Goal: Task Accomplishment & Management: Use online tool/utility

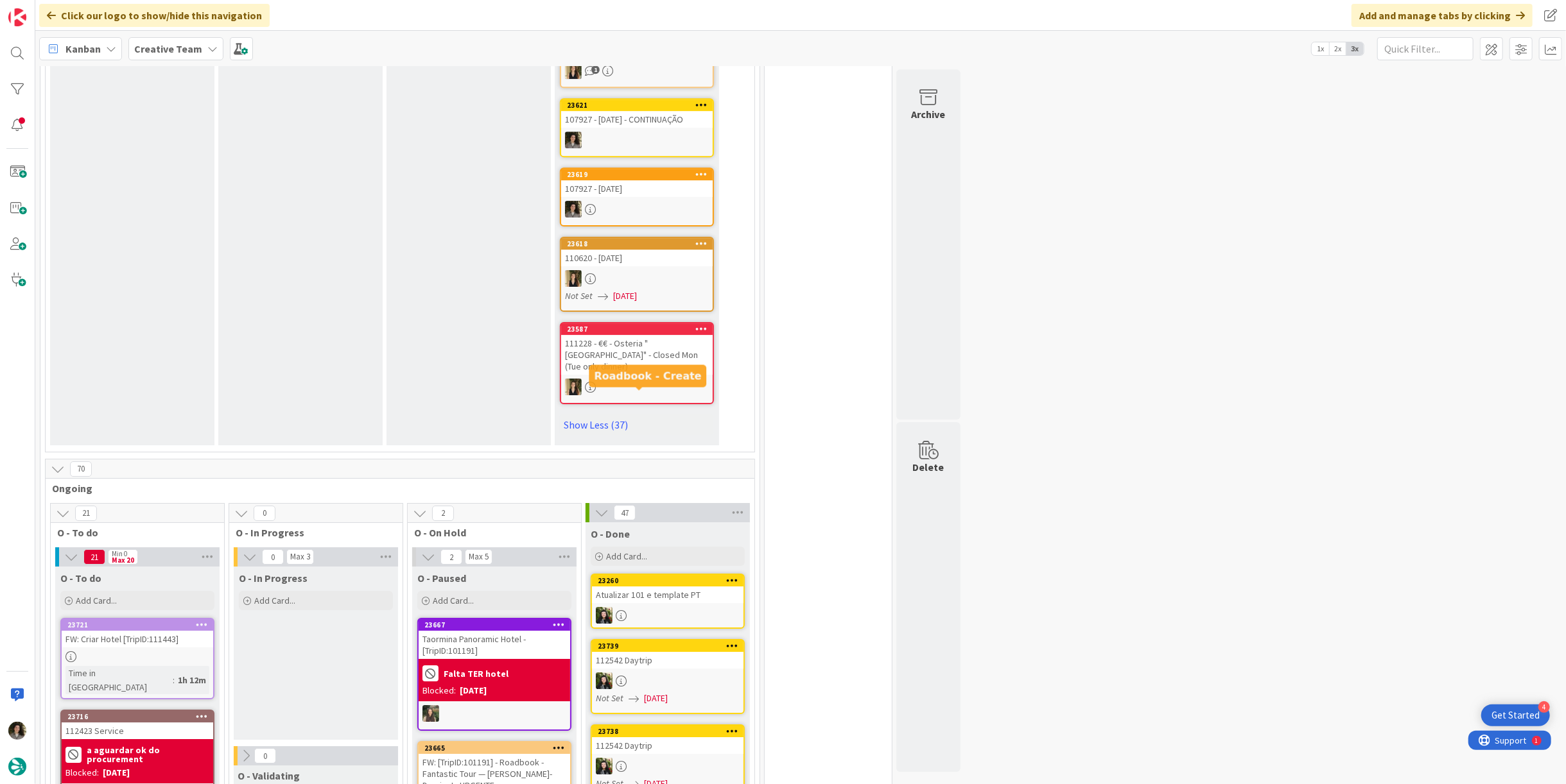
scroll to position [3708, 0]
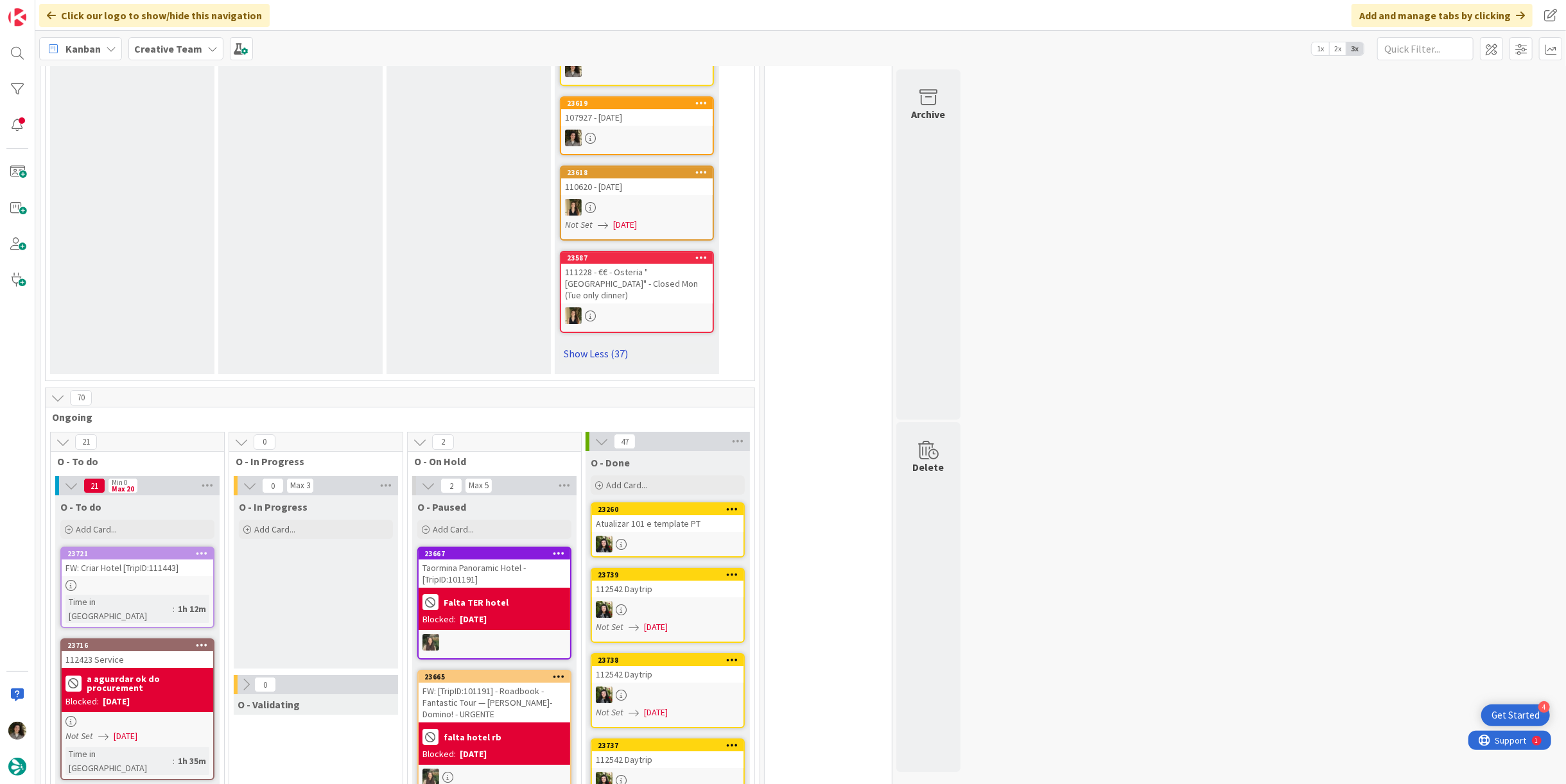
click at [605, 344] on link "Show Less (37)" at bounding box center [637, 354] width 154 height 21
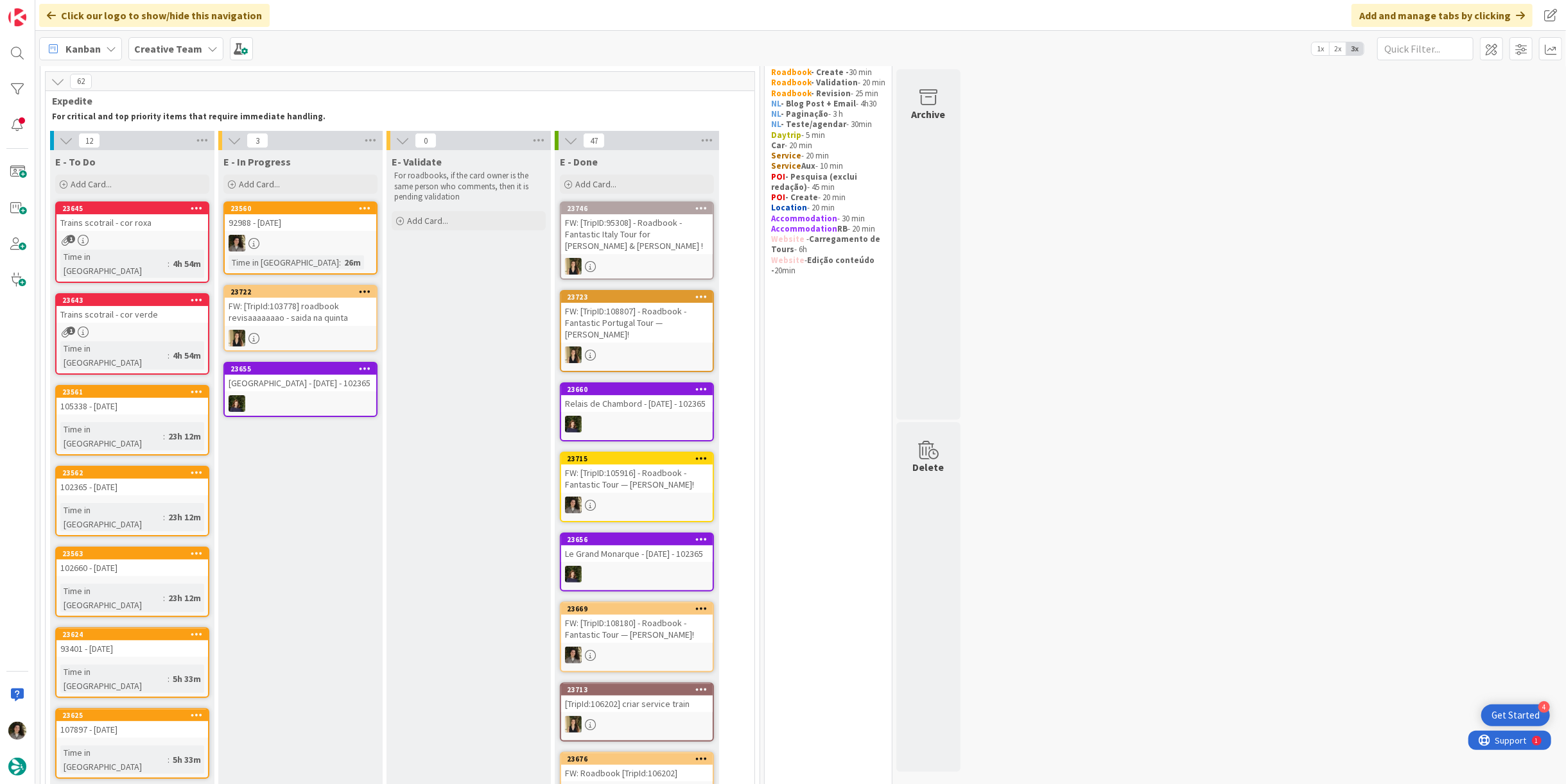
scroll to position [0, 0]
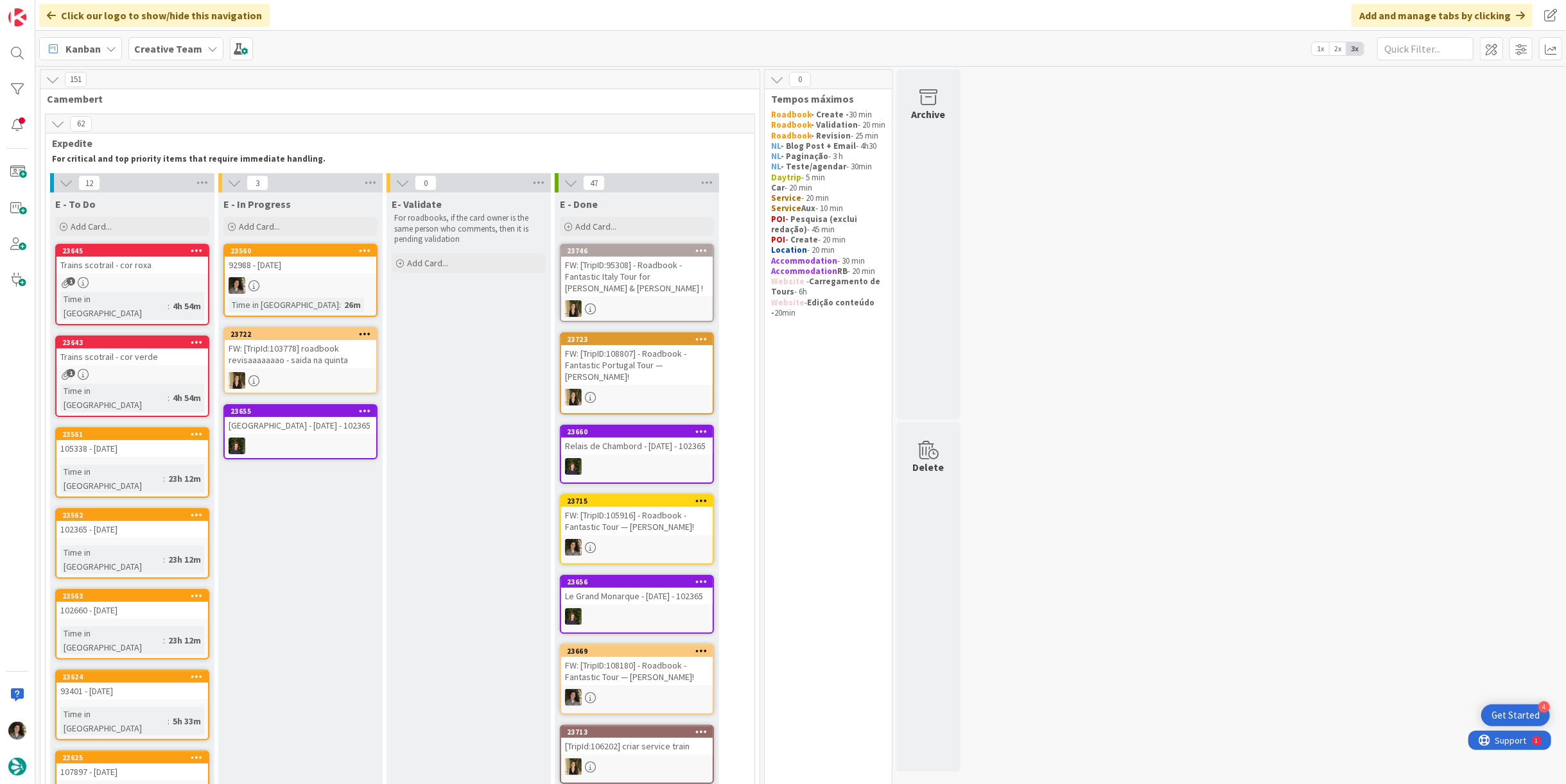
click at [285, 277] on div at bounding box center [301, 285] width 151 height 17
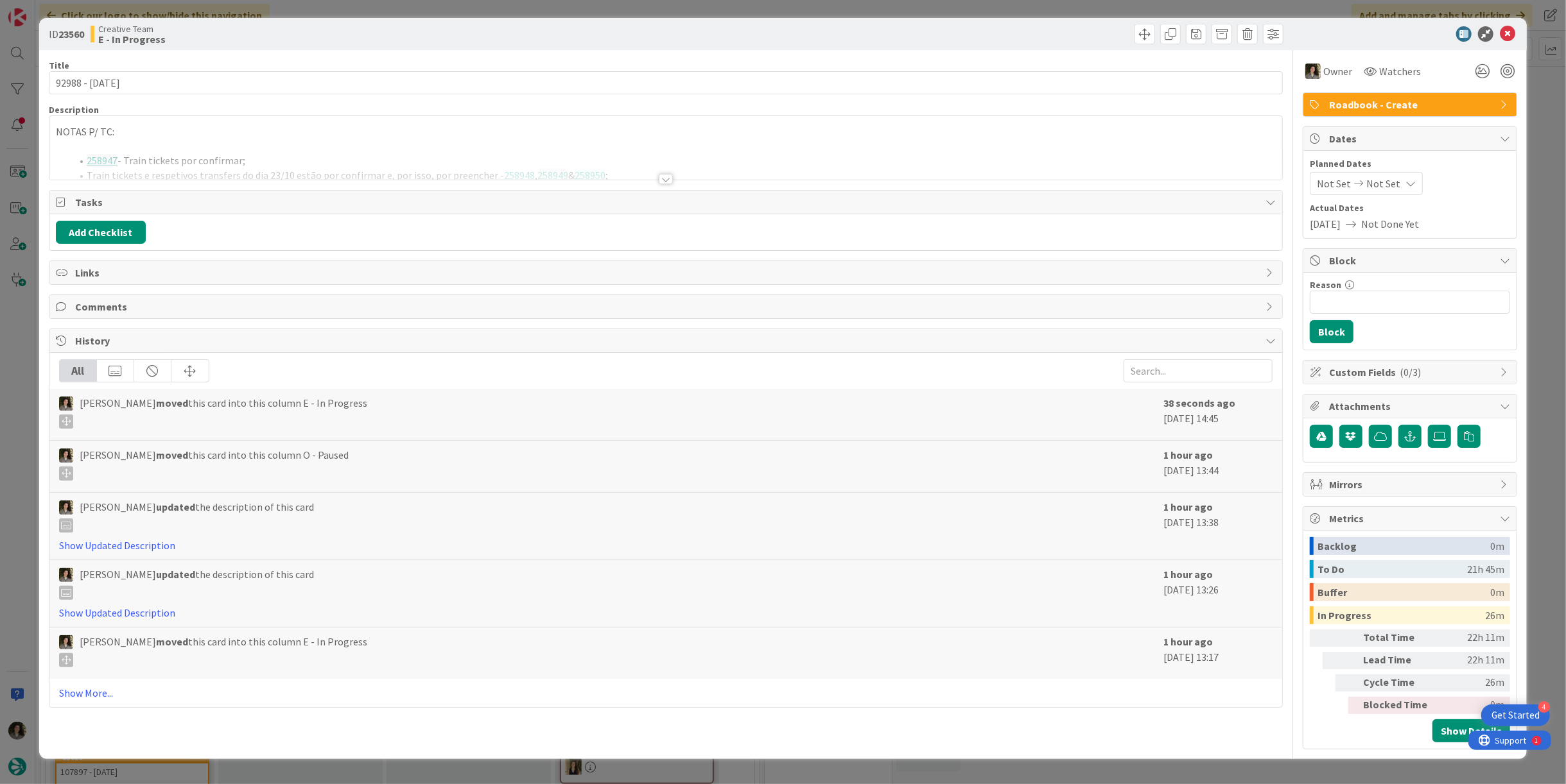
click at [662, 169] on div at bounding box center [665, 163] width 1233 height 32
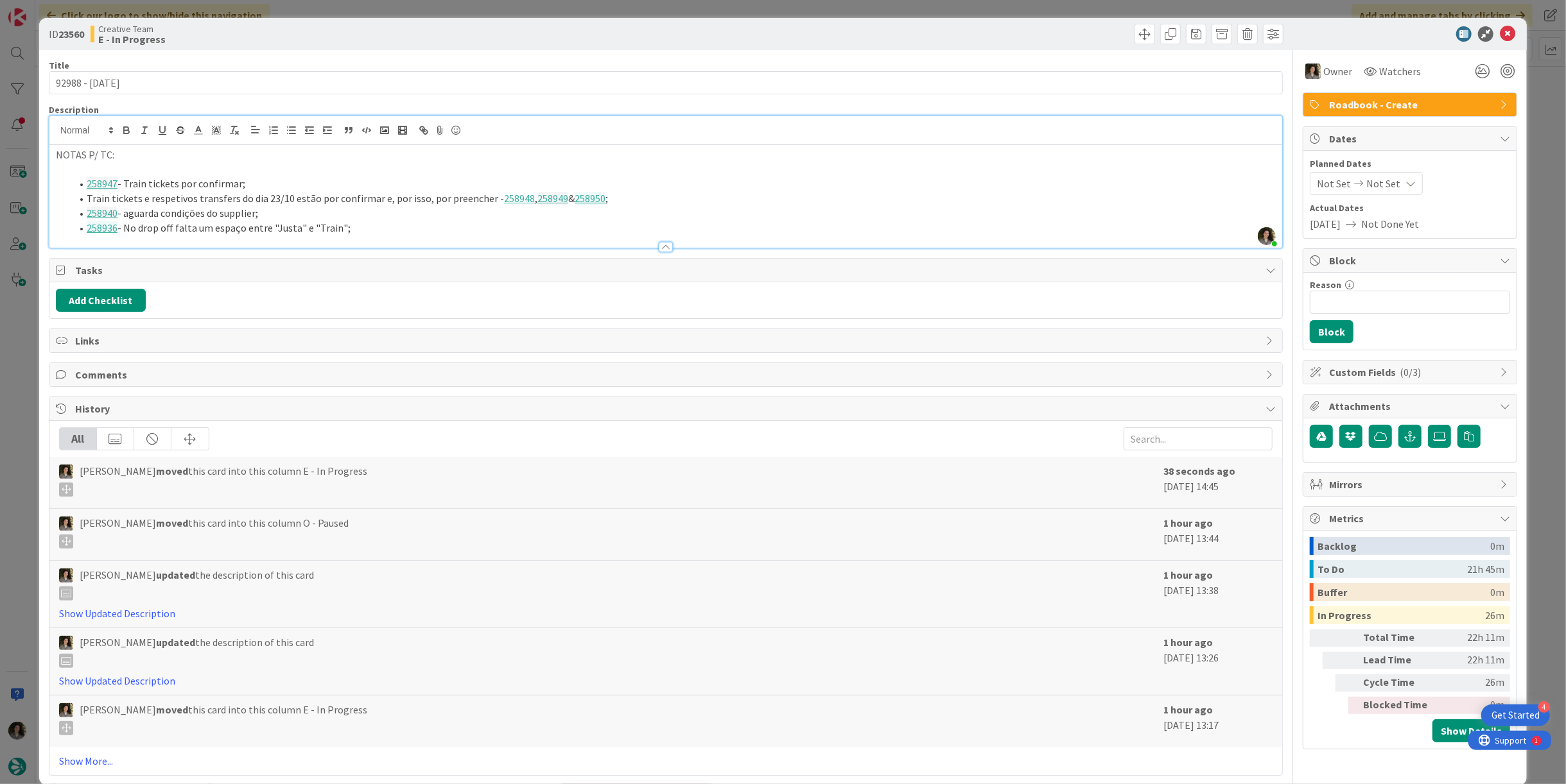
click at [394, 222] on li "258936 - No drop off falta um espaço entre "Justa" e "Train";" at bounding box center [674, 228] width 1205 height 14
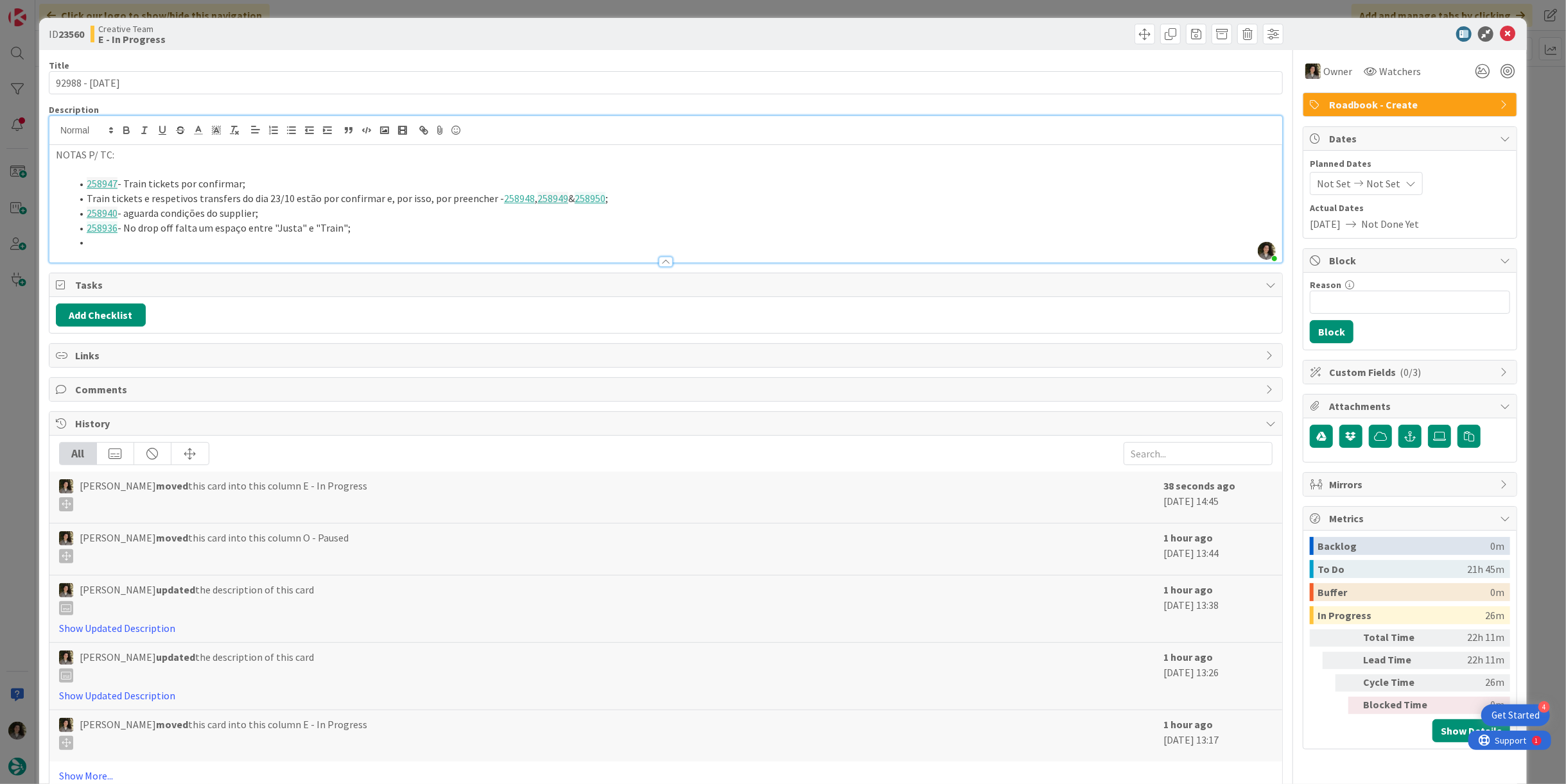
paste div
click at [531, 239] on li "258956 - Temos este serviço confirmado, no entanto temos a atividade inativada …" at bounding box center [674, 242] width 1205 height 14
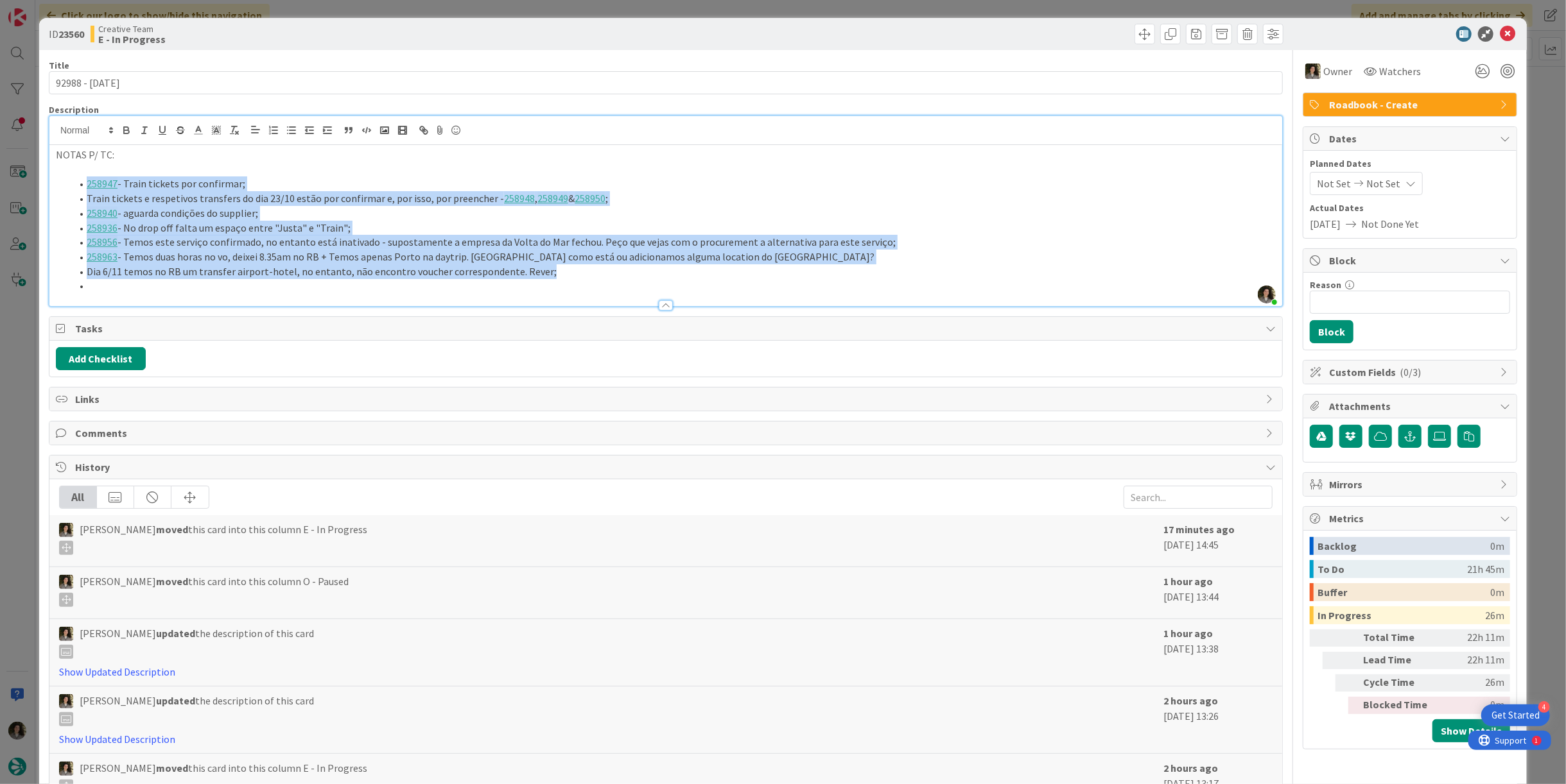
drag, startPoint x: 607, startPoint y: 275, endPoint x: 86, endPoint y: 183, distance: 529.1
click at [86, 183] on ol "258947 - Train tickets por confirmar; Train tickets e respetivos transfers do d…" at bounding box center [665, 235] width 1220 height 117
copy ol "258947 - Train tickets por confirmar; Train tickets e respetivos transfers do d…"
drag, startPoint x: 1499, startPoint y: 35, endPoint x: 1479, endPoint y: 36, distance: 20.0
click at [1500, 34] on icon at bounding box center [1507, 33] width 15 height 15
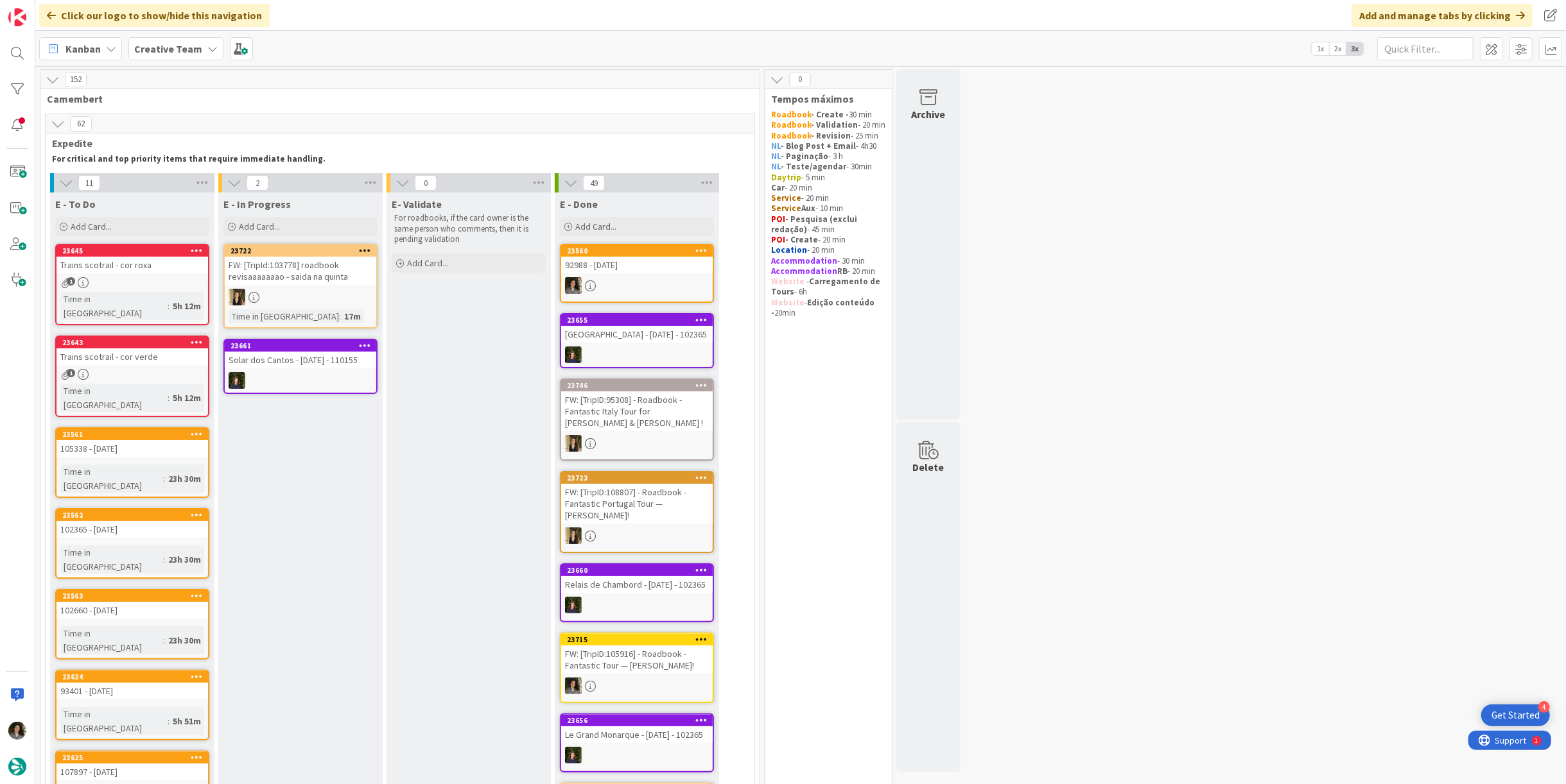
click at [634, 261] on div "92988 - [DATE]" at bounding box center [637, 265] width 151 height 17
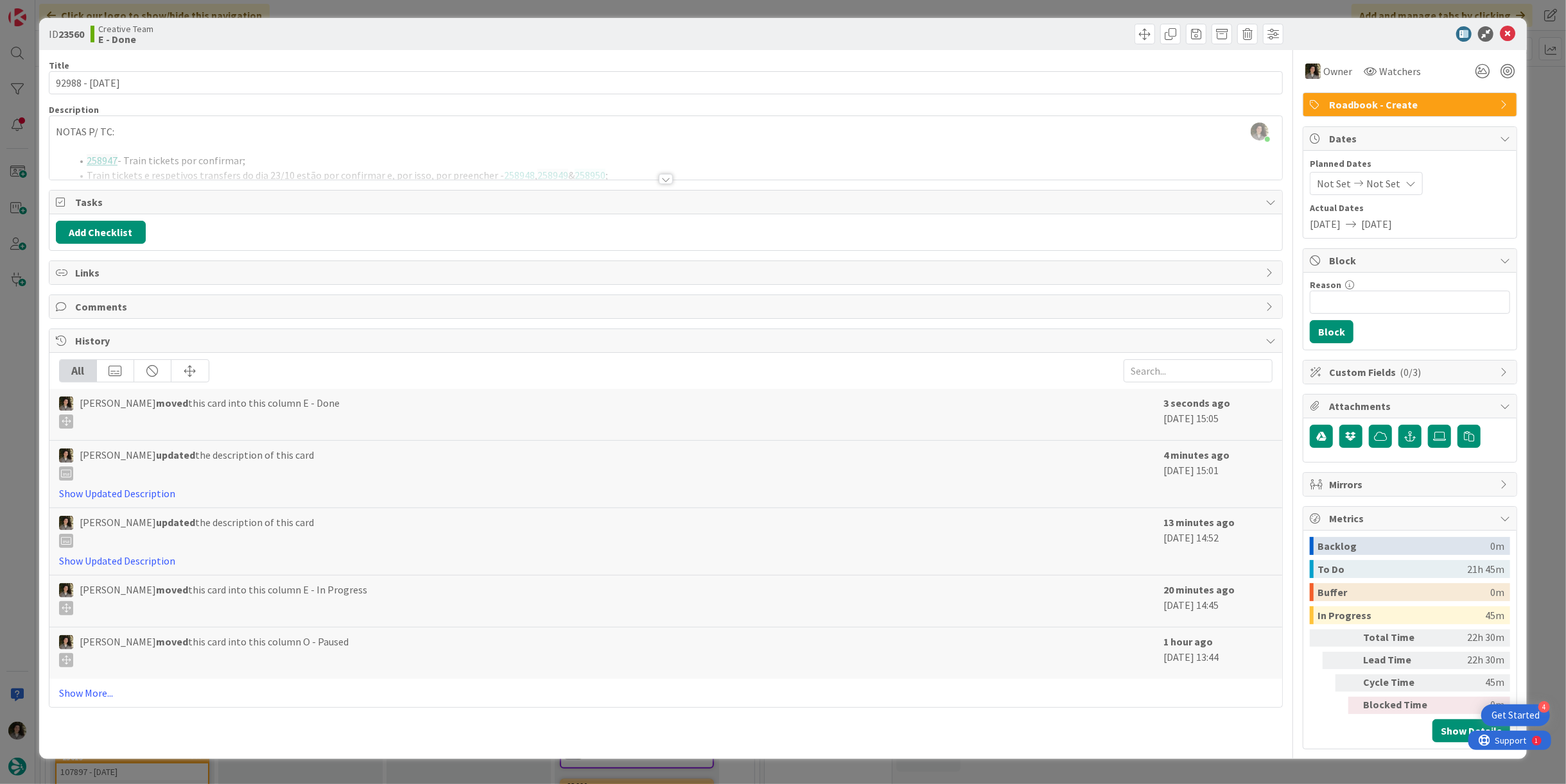
click at [876, 643] on div "[PERSON_NAME] moved this card into this column O - Paused" at bounding box center [608, 651] width 1098 height 33
click at [1444, 102] on span "Roadbook - Create" at bounding box center [1411, 104] width 165 height 15
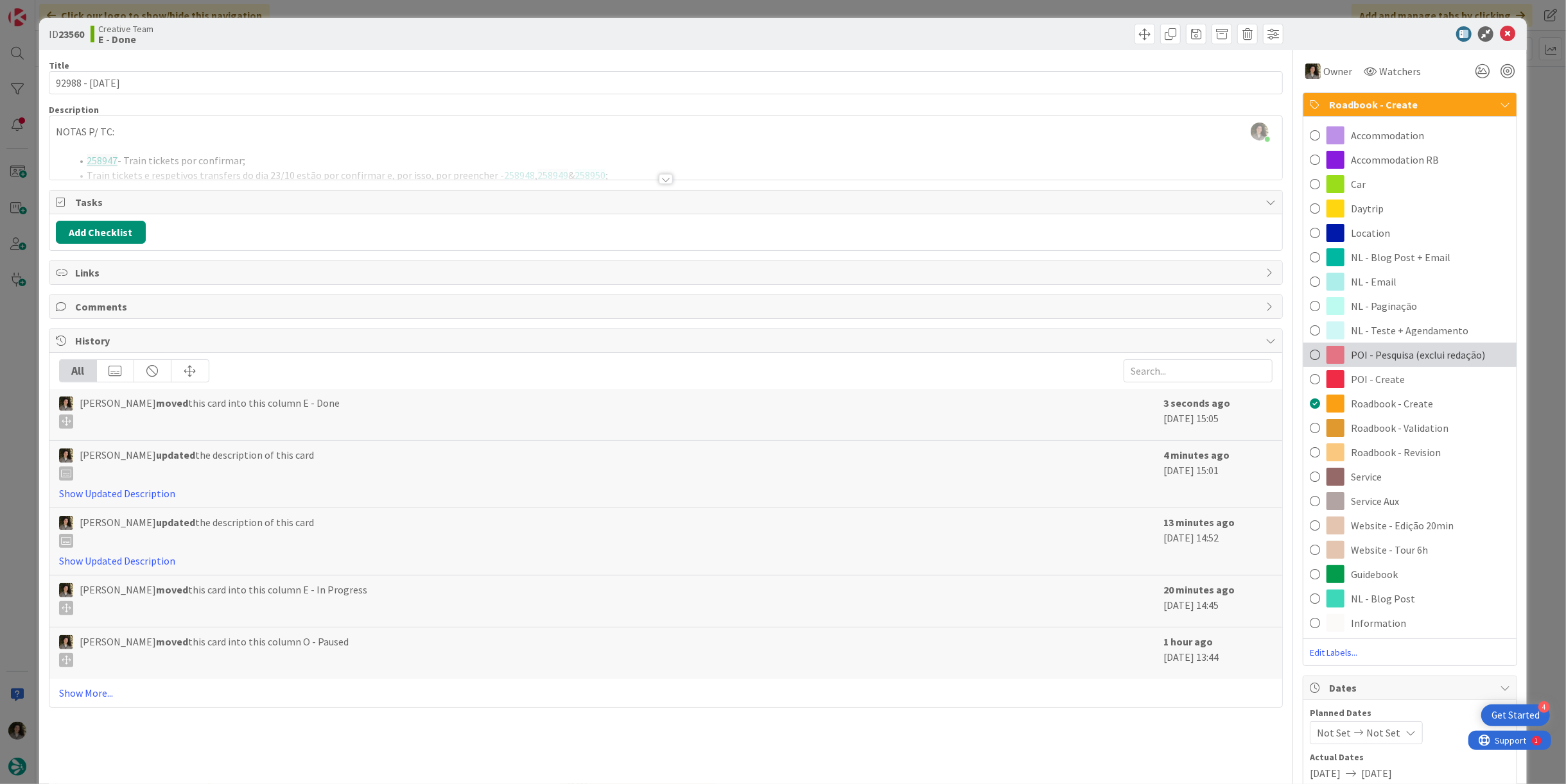
click at [1429, 357] on span "POI - Pesquisa (exclui redação)" at bounding box center [1417, 355] width 134 height 15
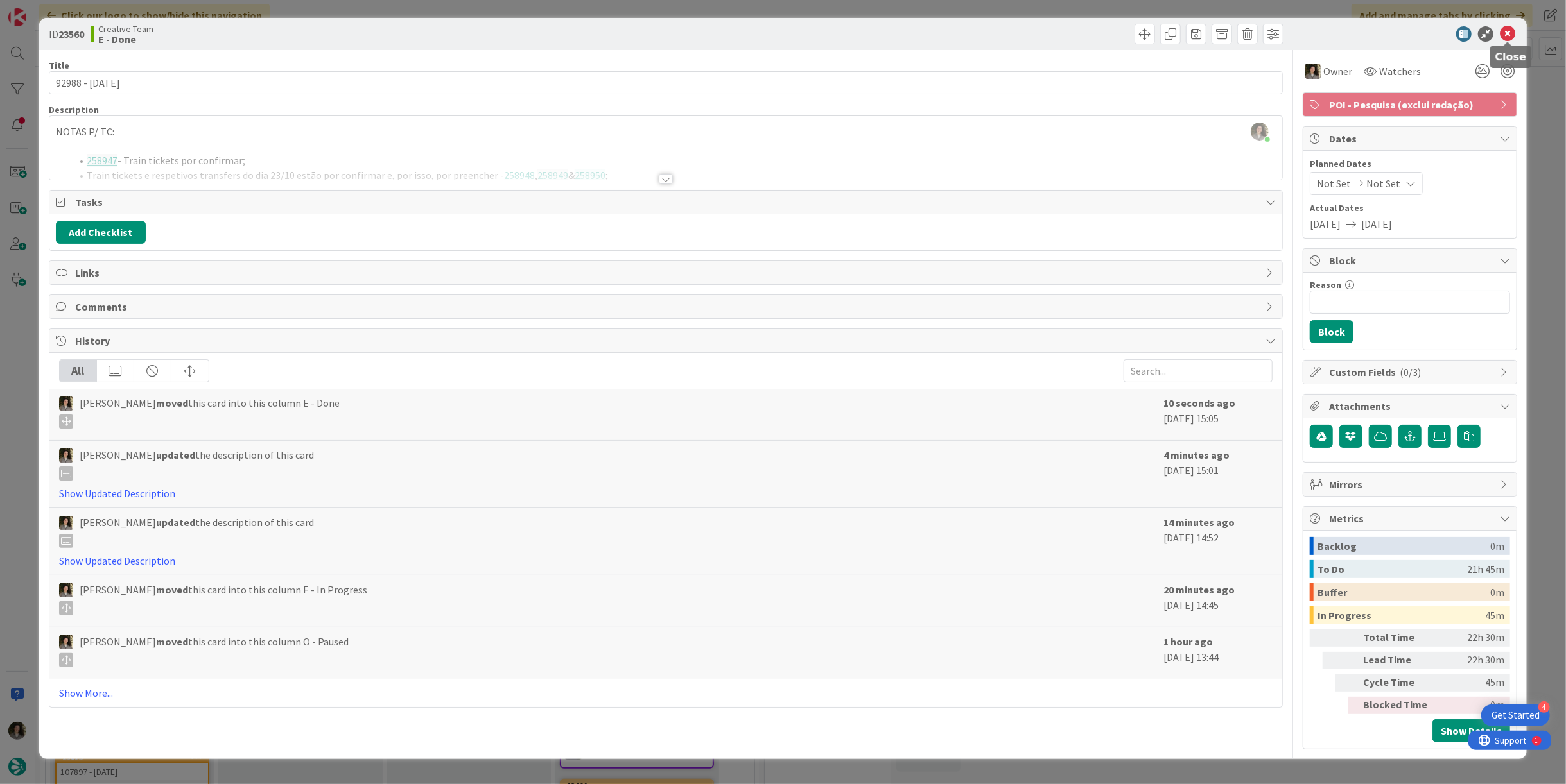
click at [1508, 37] on icon at bounding box center [1507, 33] width 15 height 15
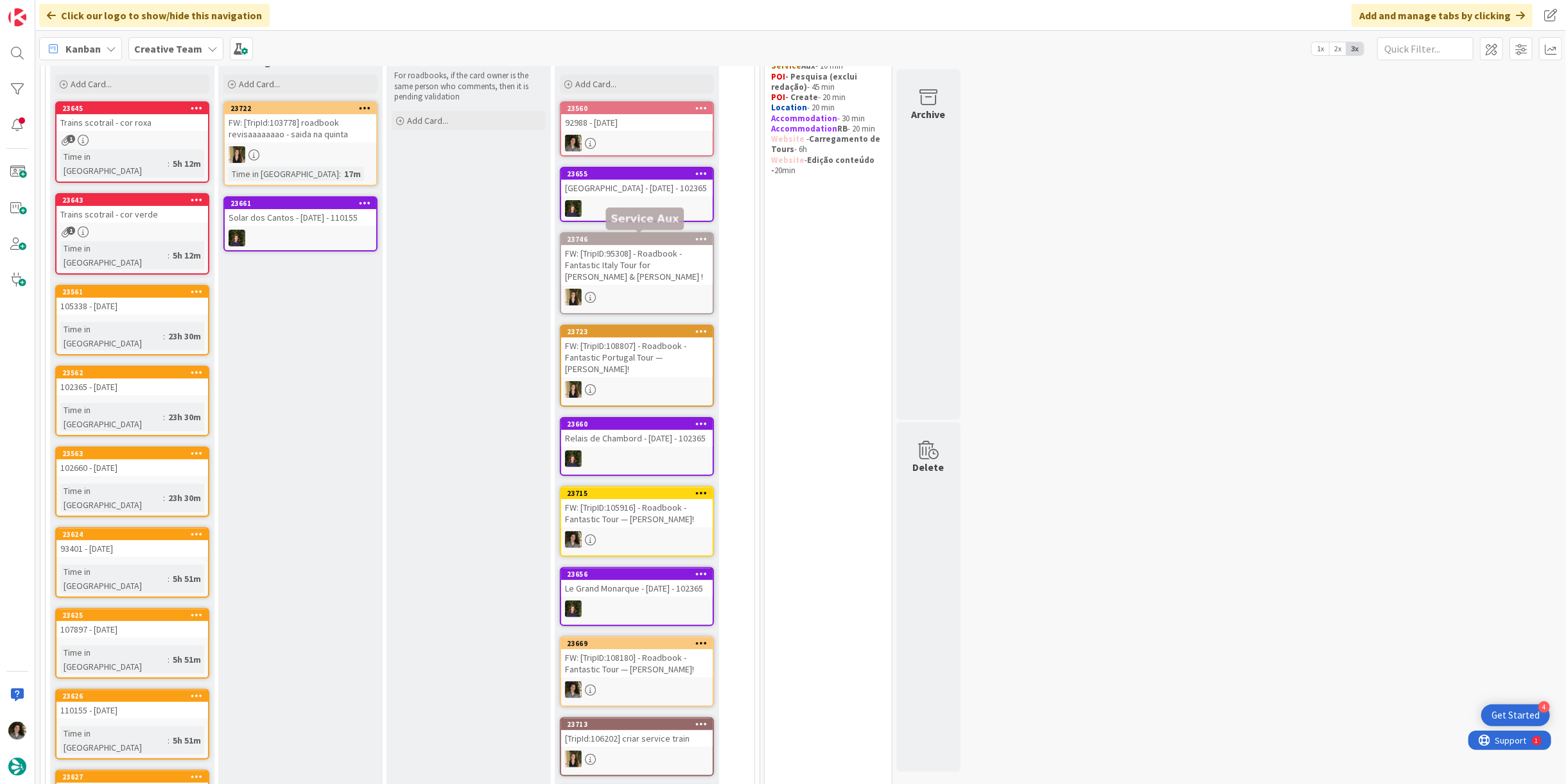
scroll to position [71, 0]
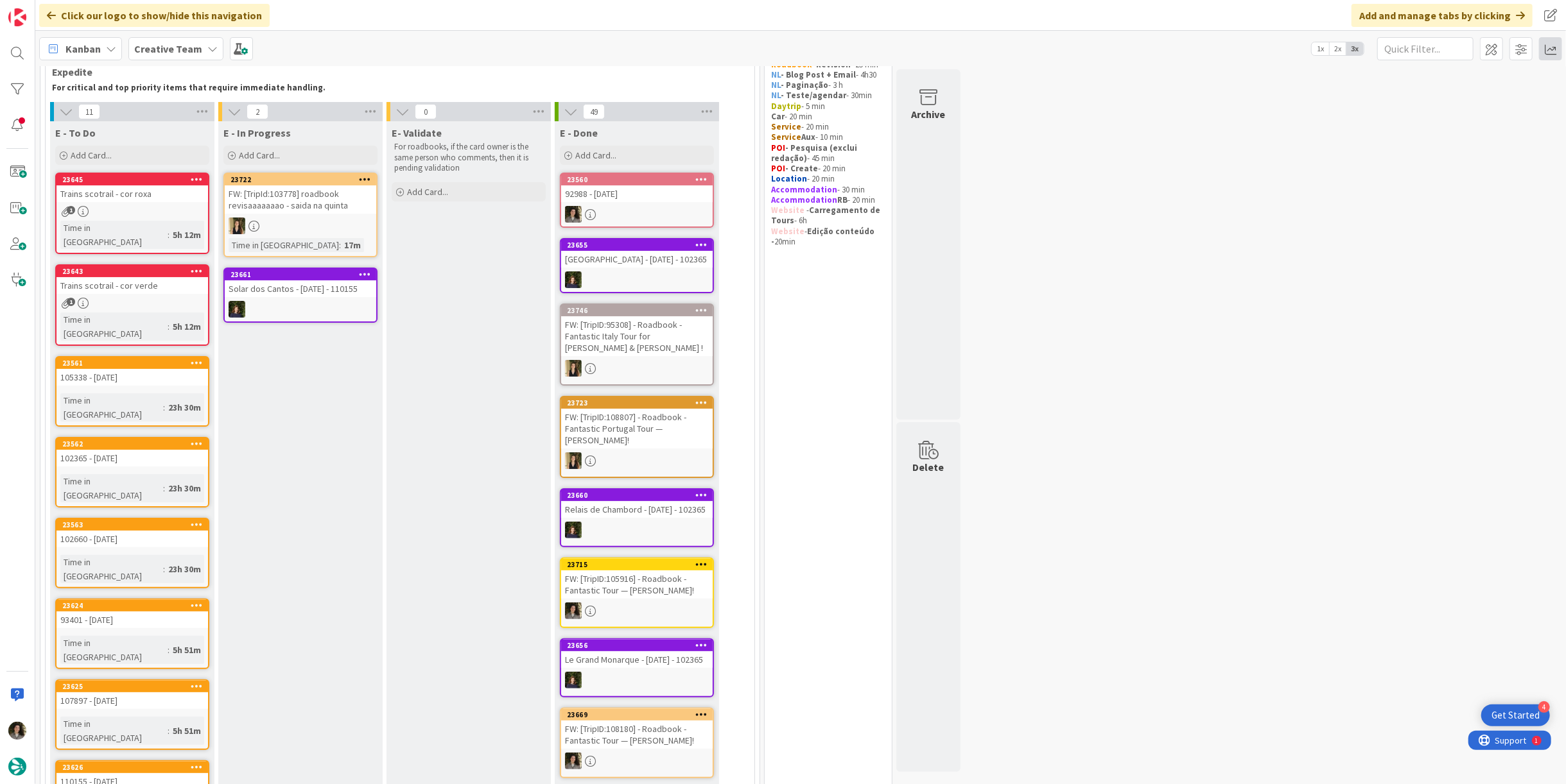
click at [1557, 45] on span at bounding box center [1551, 49] width 23 height 23
click at [1449, 139] on div at bounding box center [1497, 145] width 117 height 13
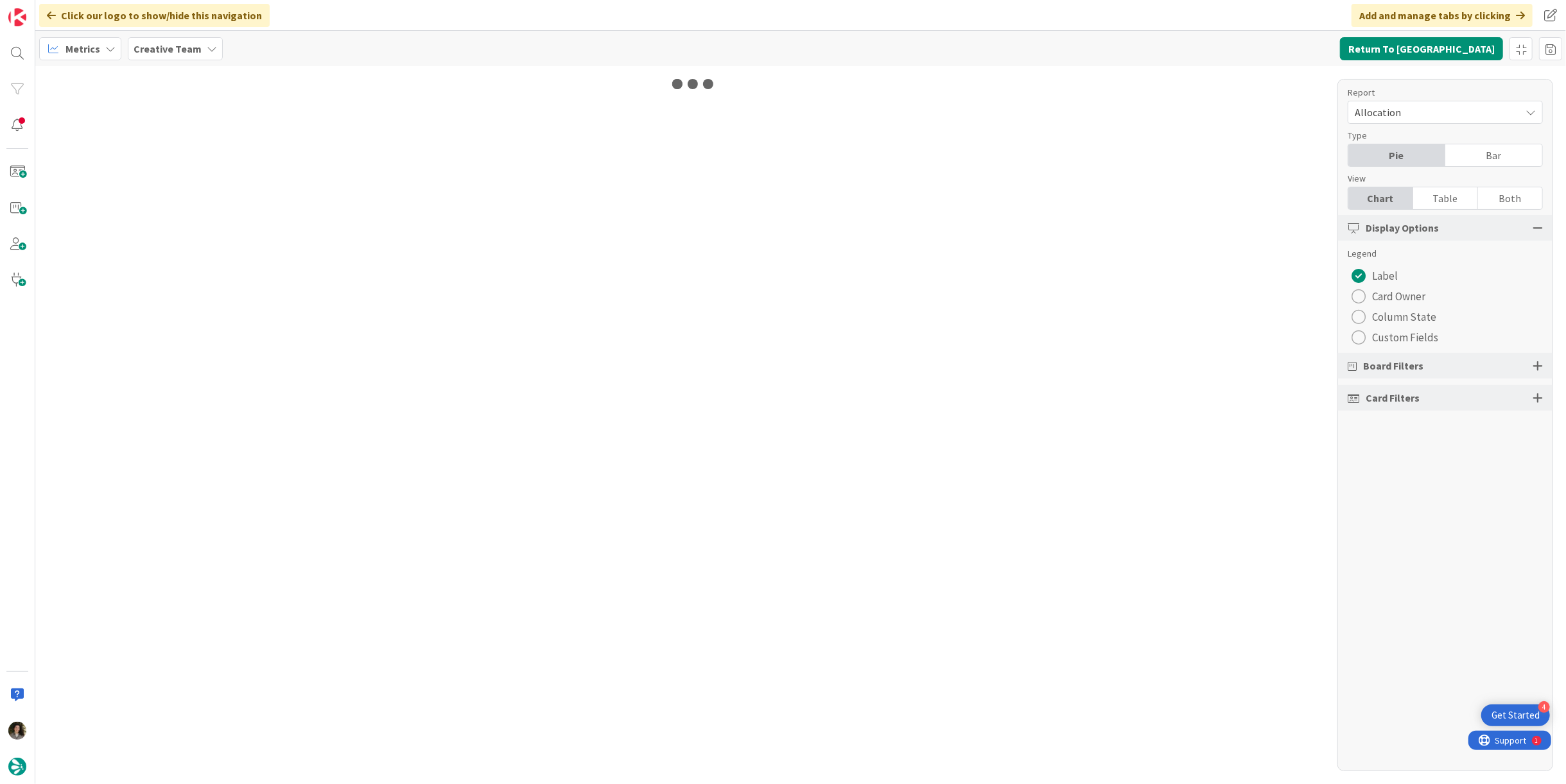
click at [1472, 193] on div "Table" at bounding box center [1446, 198] width 65 height 22
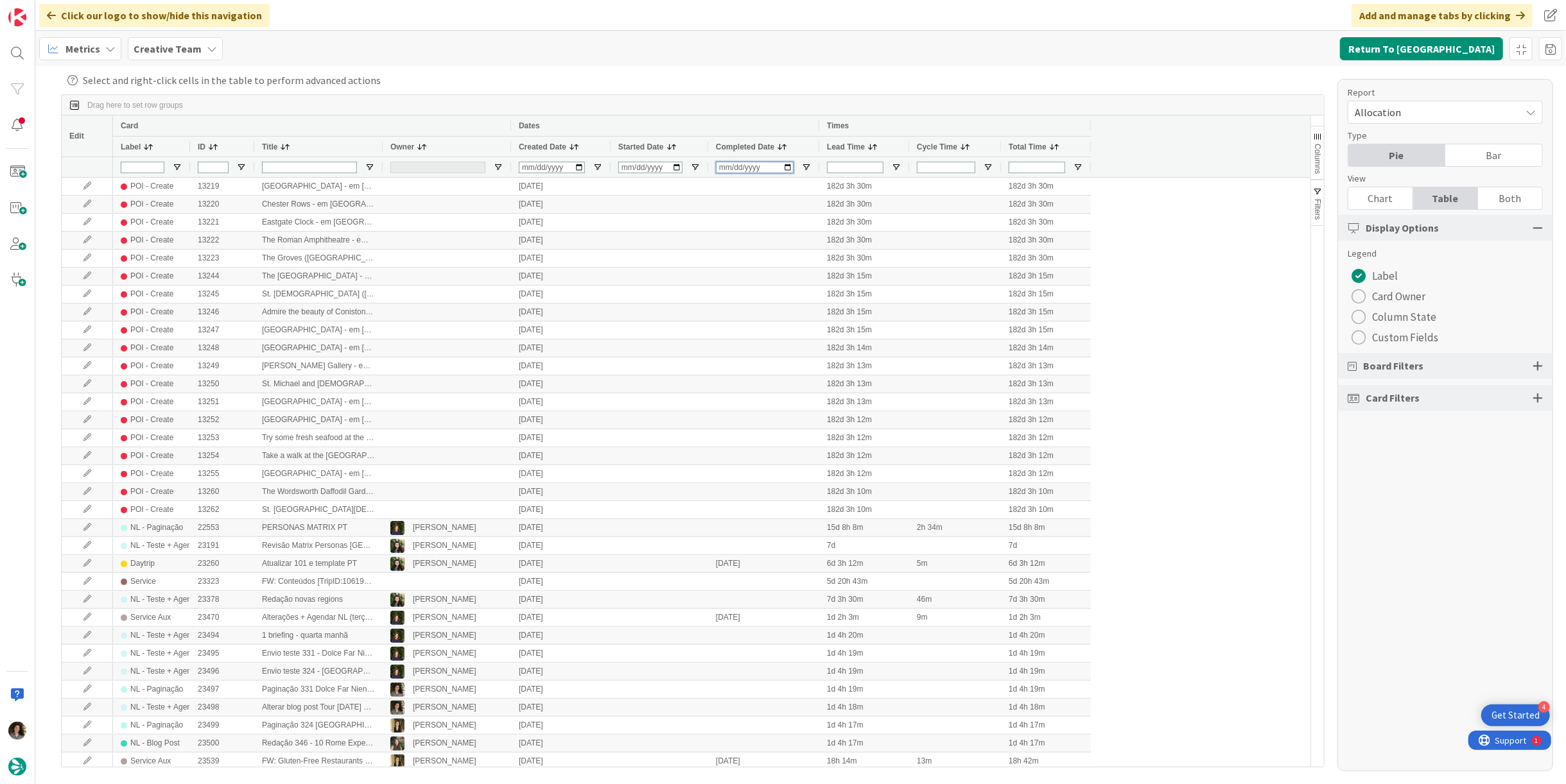
click at [720, 168] on input "Completed Date Filter Input" at bounding box center [755, 167] width 77 height 12
type input "[DATE]"
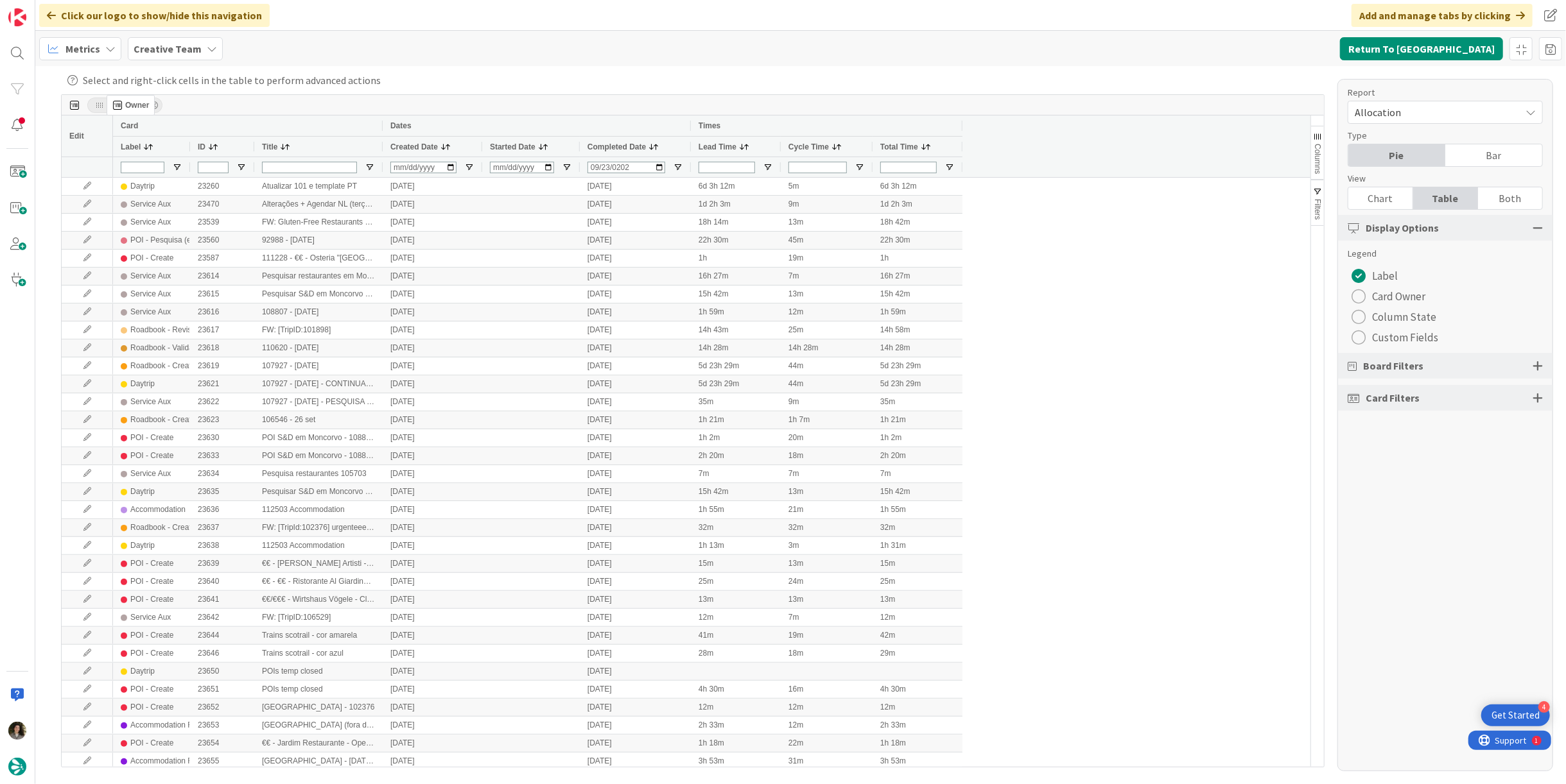
drag, startPoint x: 410, startPoint y: 146, endPoint x: 113, endPoint y: 100, distance: 300.5
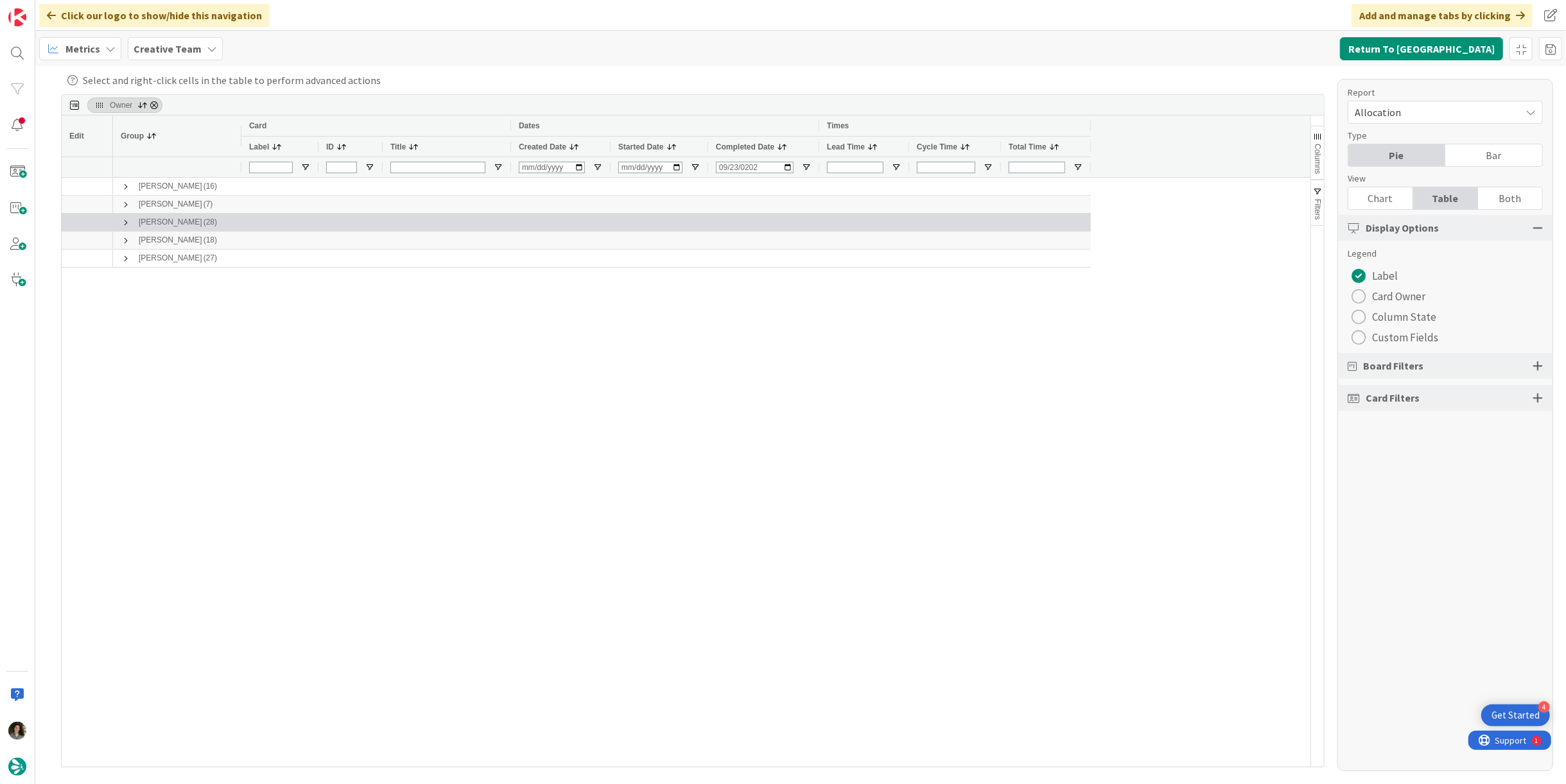
click at [122, 223] on span at bounding box center [125, 222] width 10 height 10
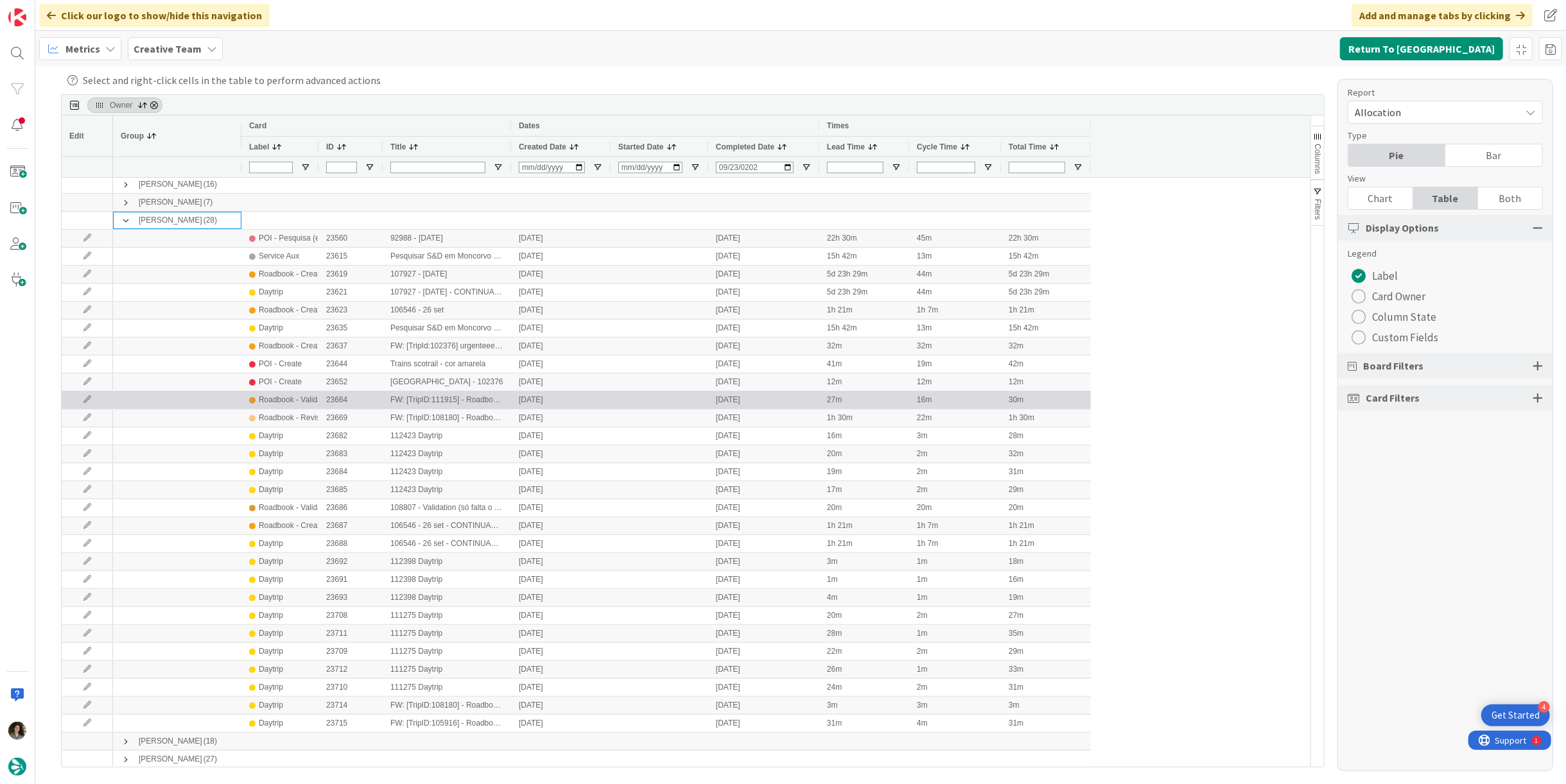
scroll to position [4, 0]
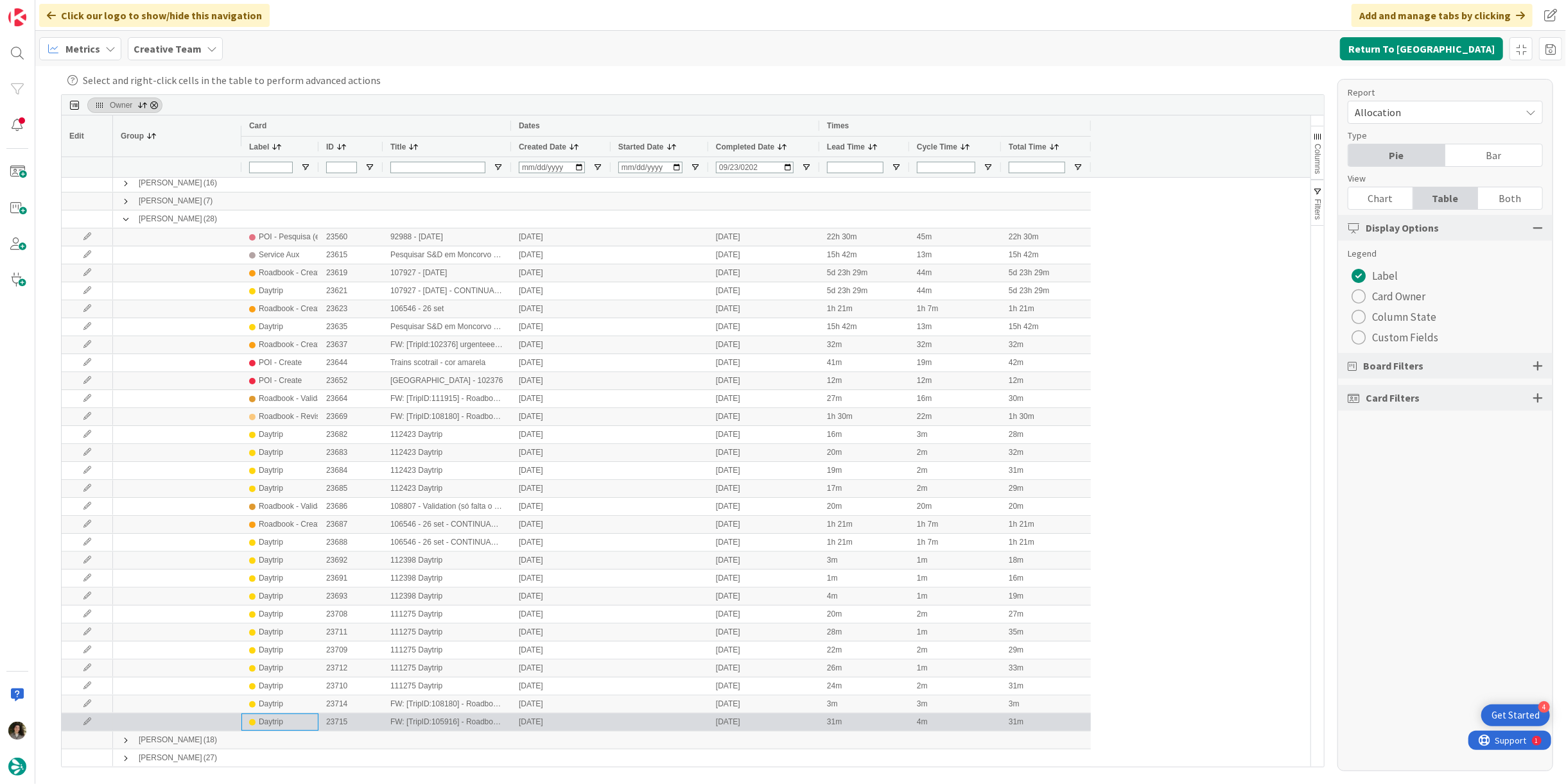
click at [262, 723] on div "Daytrip" at bounding box center [270, 723] width 24 height 16
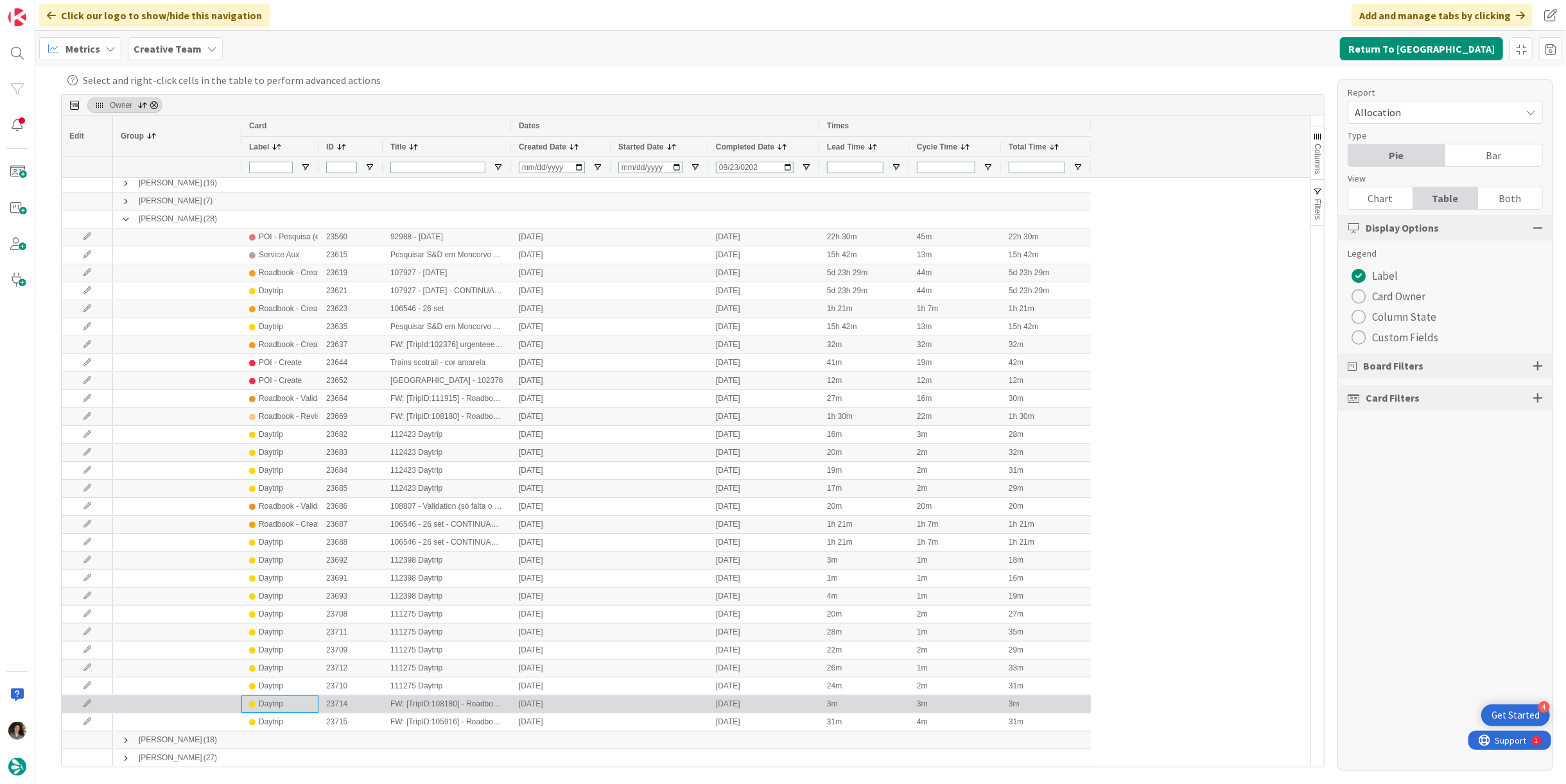
click at [267, 708] on div "Daytrip" at bounding box center [270, 705] width 24 height 16
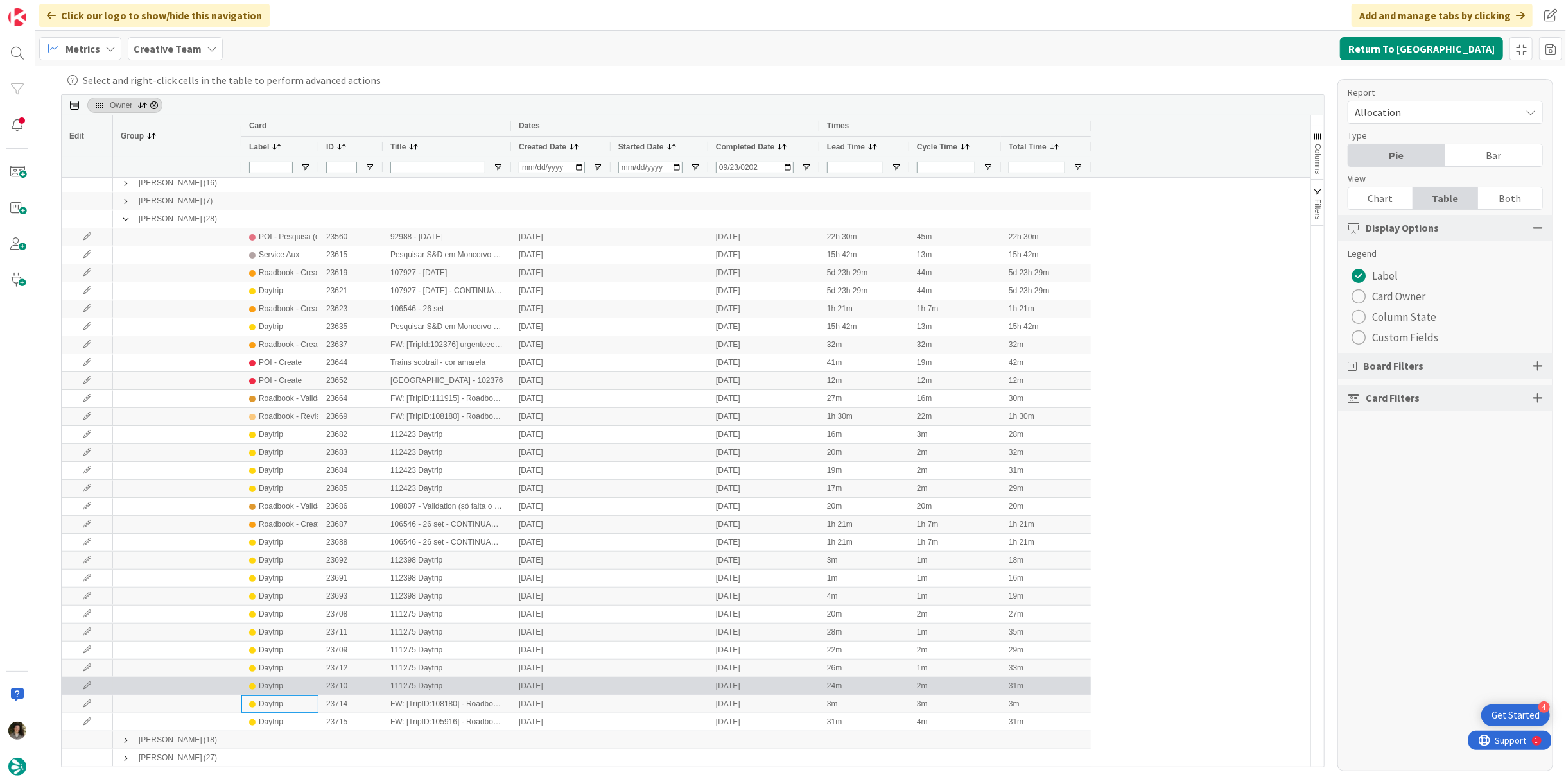
click at [263, 689] on div "Daytrip" at bounding box center [270, 687] width 24 height 16
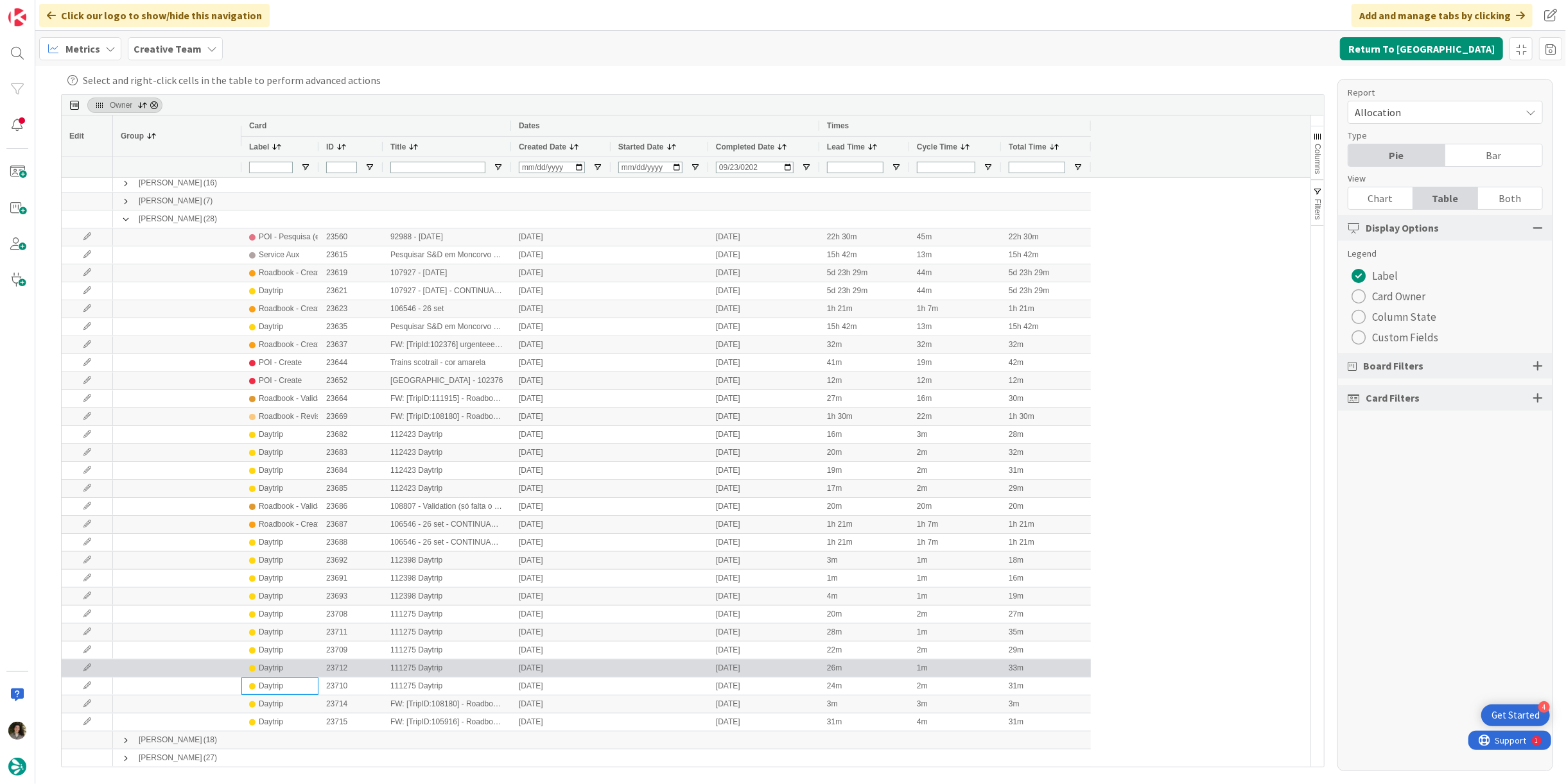
click at [263, 670] on div "Daytrip" at bounding box center [270, 669] width 24 height 16
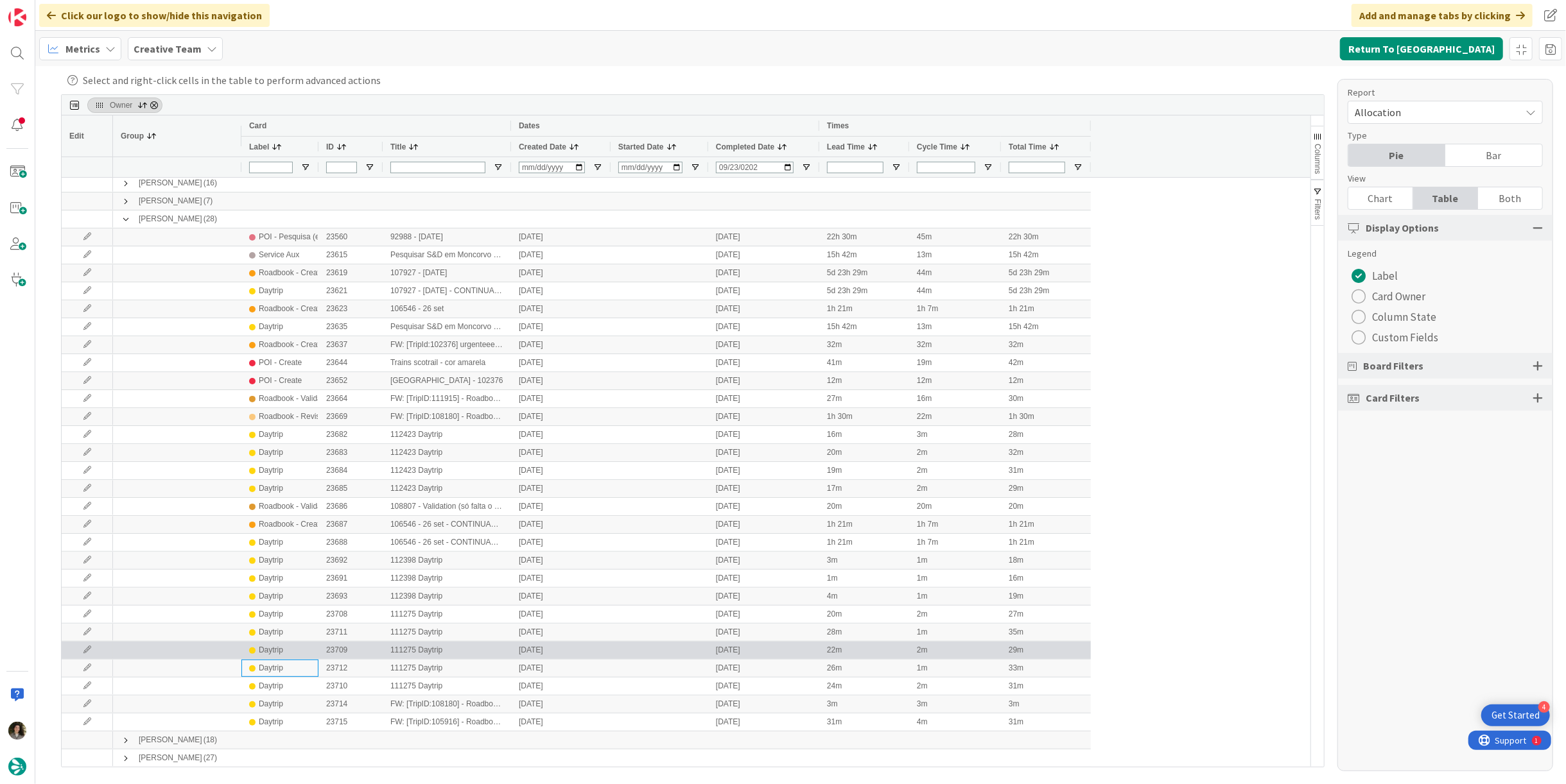
click at [267, 653] on div "Daytrip" at bounding box center [270, 651] width 24 height 16
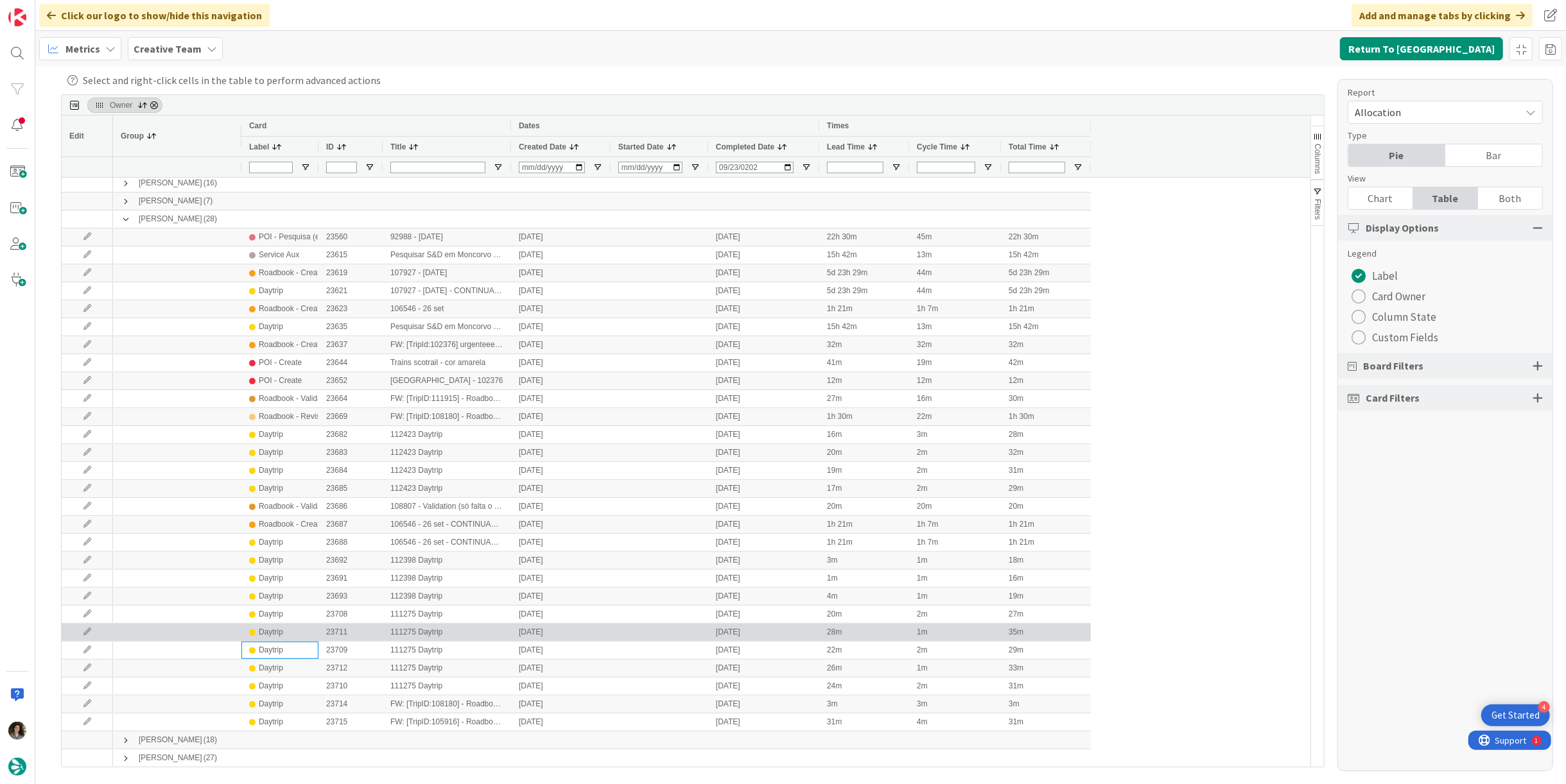
click at [267, 635] on div "Daytrip" at bounding box center [270, 633] width 24 height 16
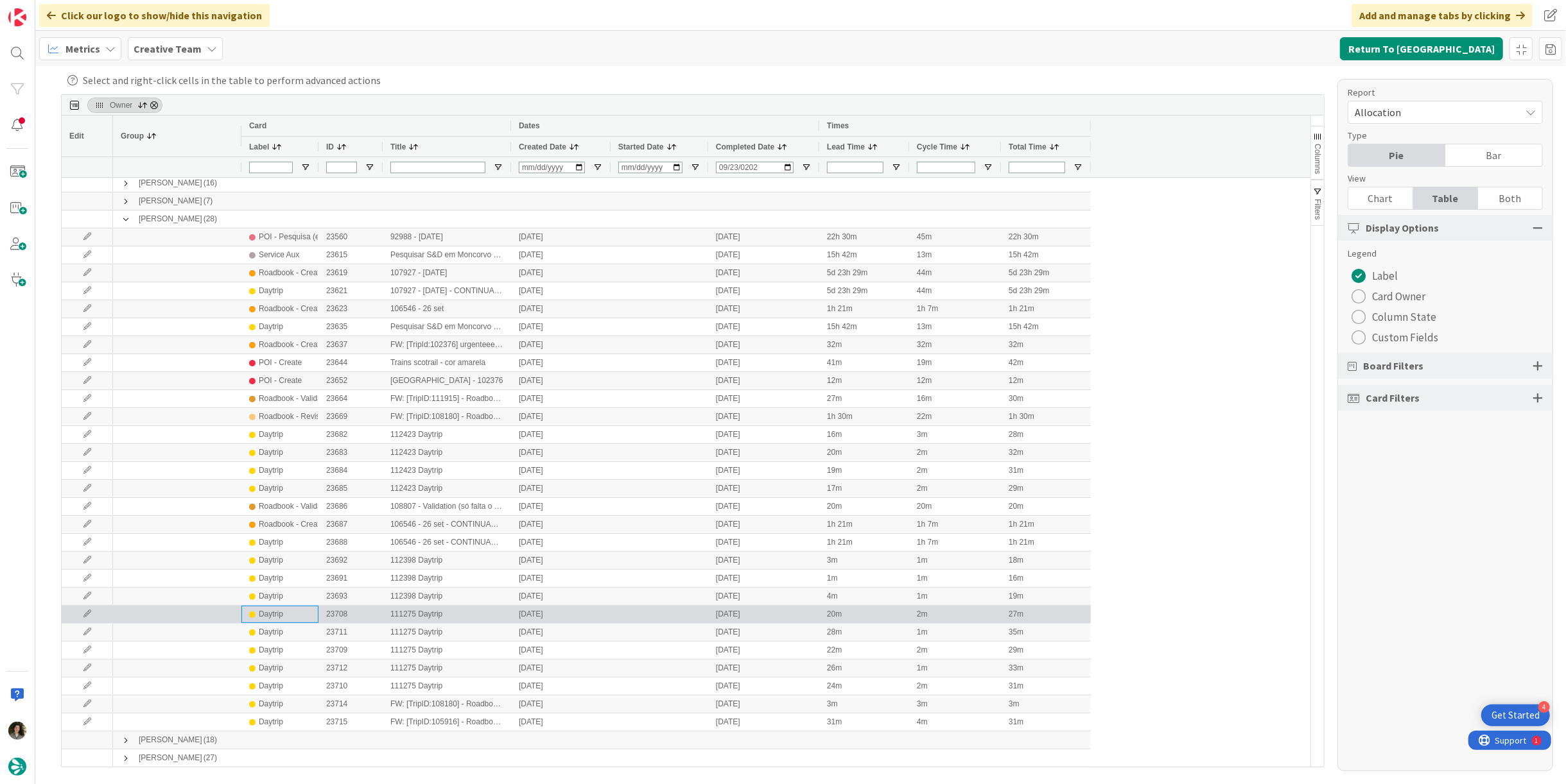
click at [266, 617] on div "Daytrip" at bounding box center [270, 615] width 24 height 16
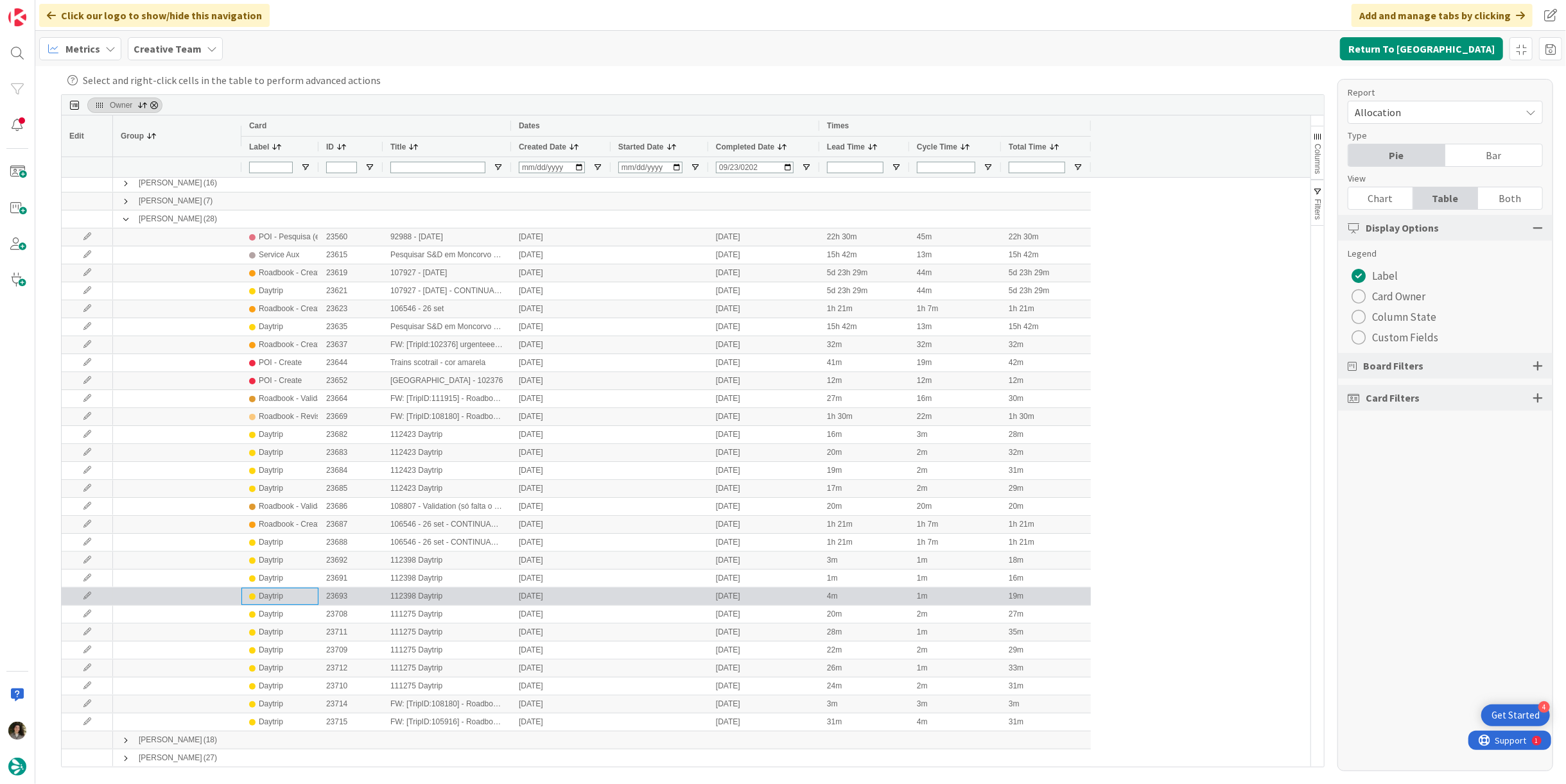
click at [264, 601] on div "Daytrip" at bounding box center [270, 597] width 24 height 16
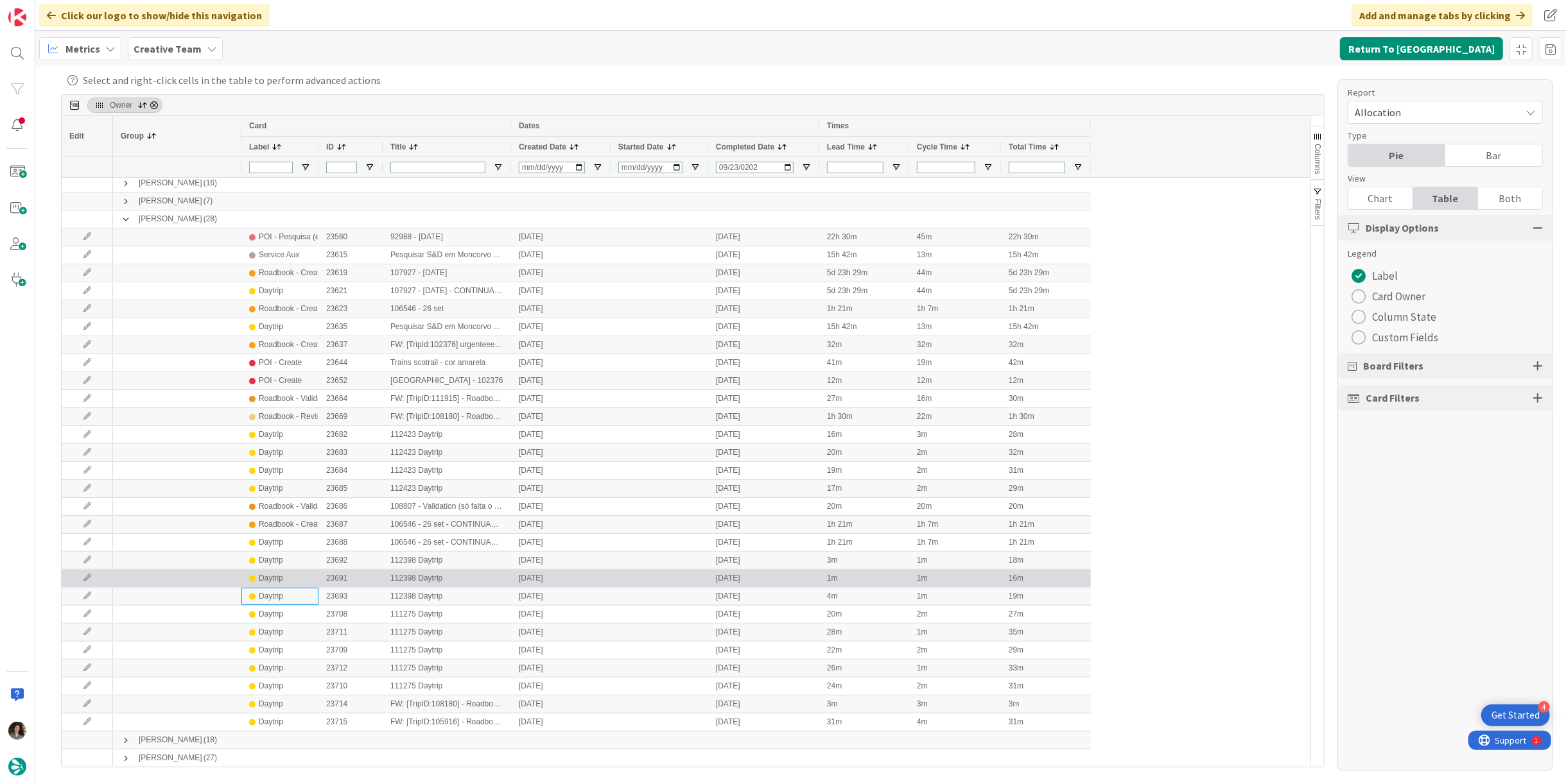
click at [263, 581] on div "Daytrip" at bounding box center [270, 579] width 24 height 16
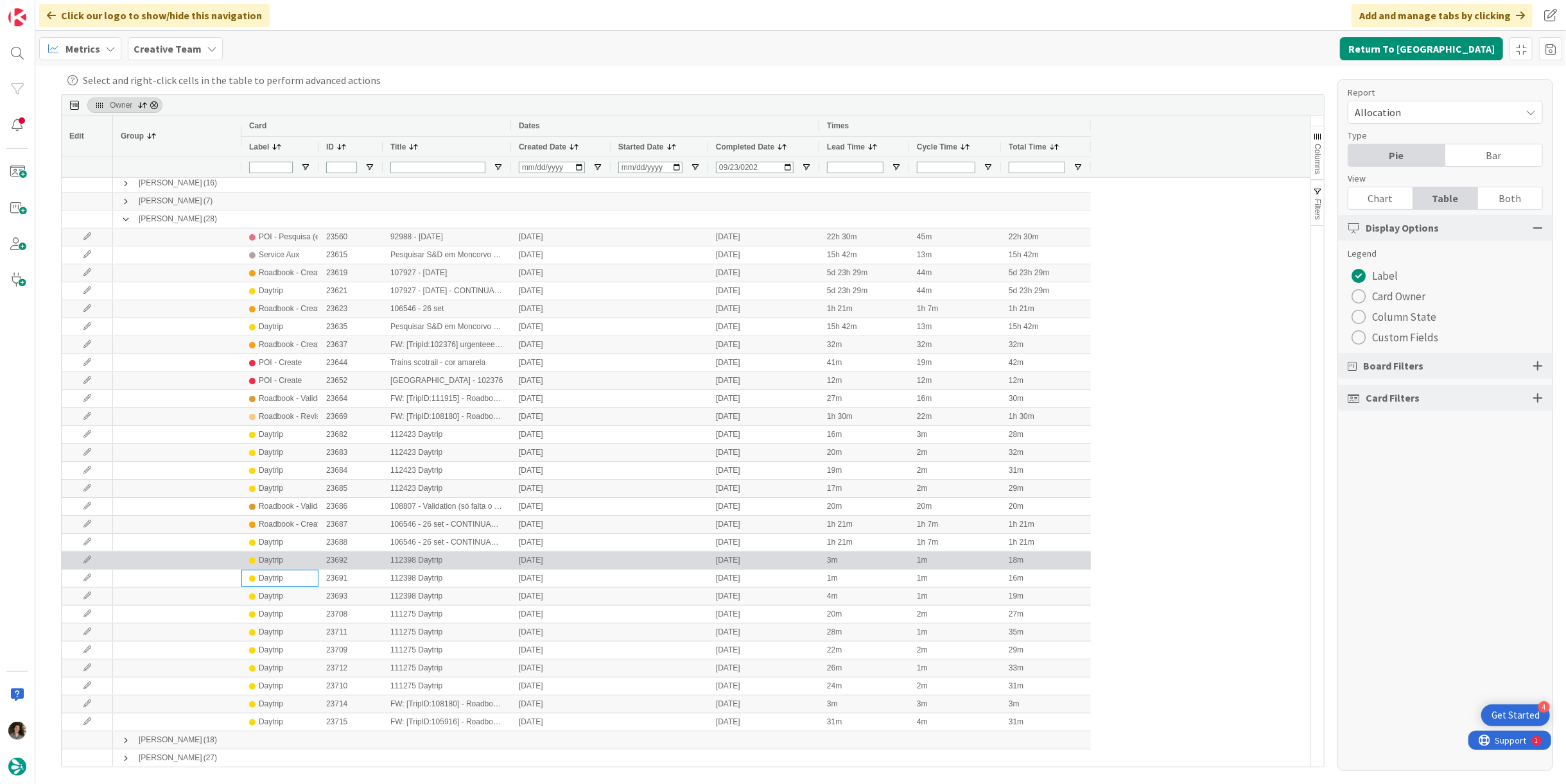
click at [266, 561] on div "Daytrip" at bounding box center [270, 561] width 24 height 16
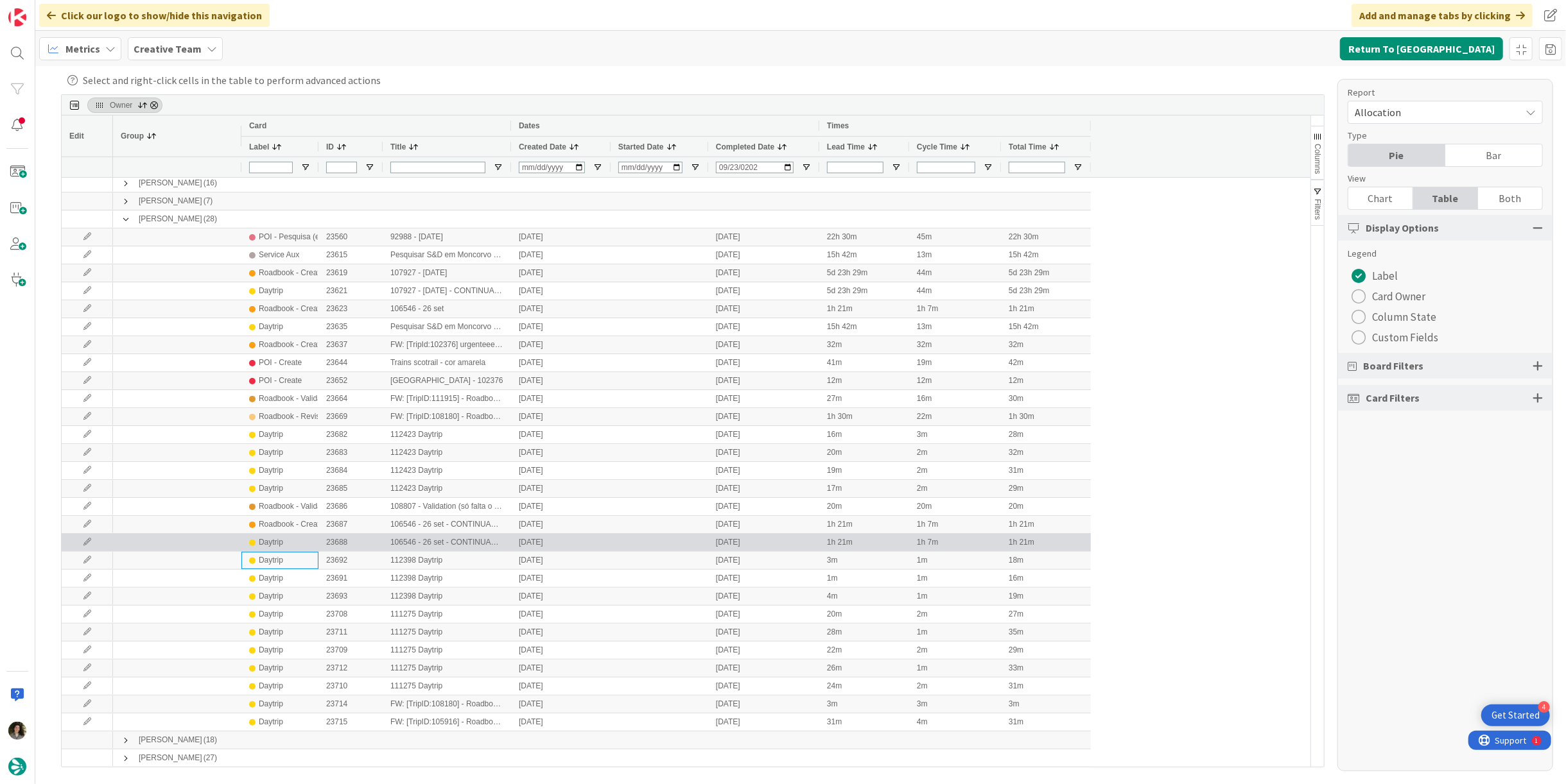
click at [269, 542] on div "Daytrip" at bounding box center [270, 543] width 24 height 16
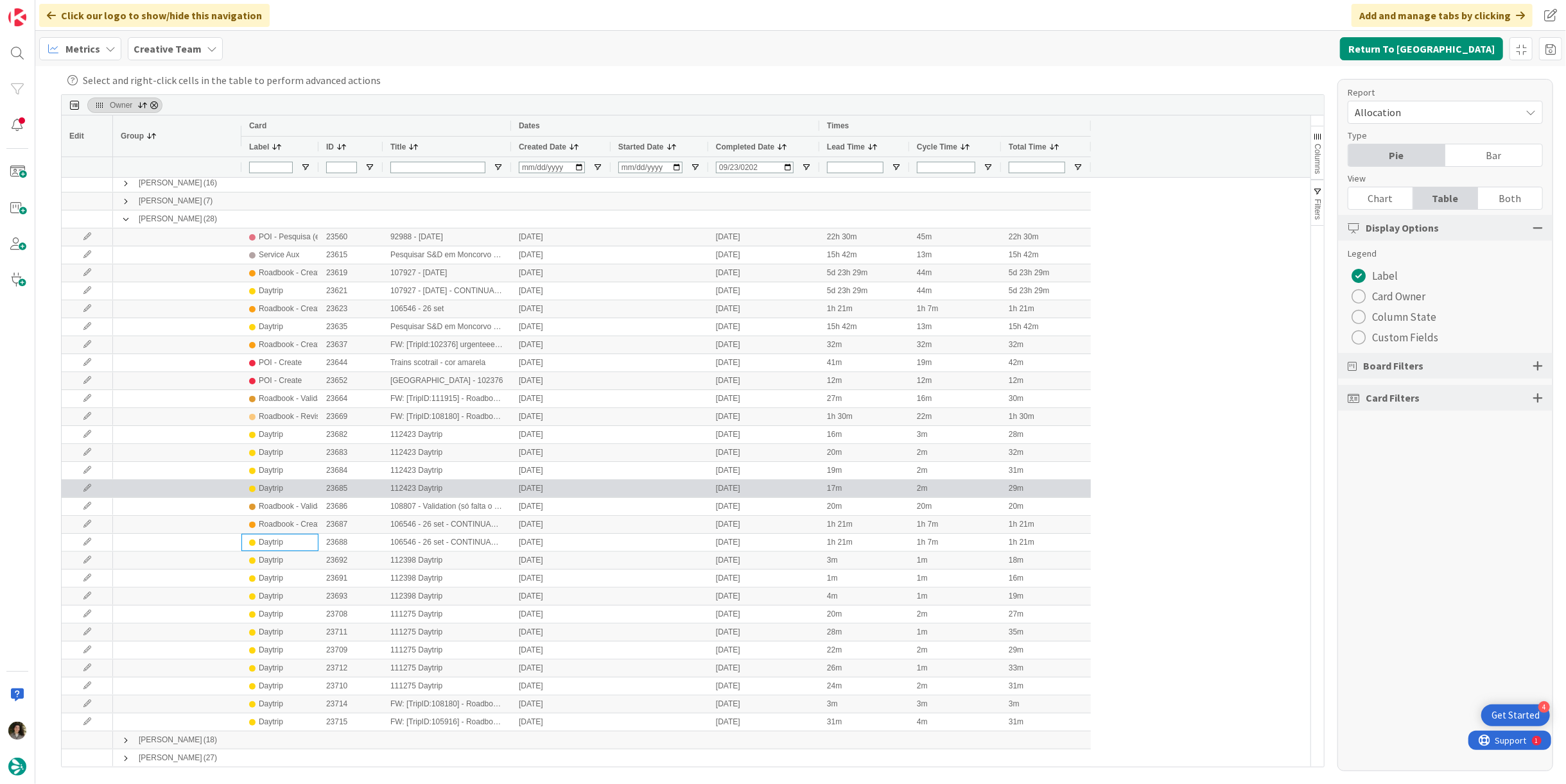
click at [276, 489] on div "Daytrip" at bounding box center [270, 489] width 24 height 16
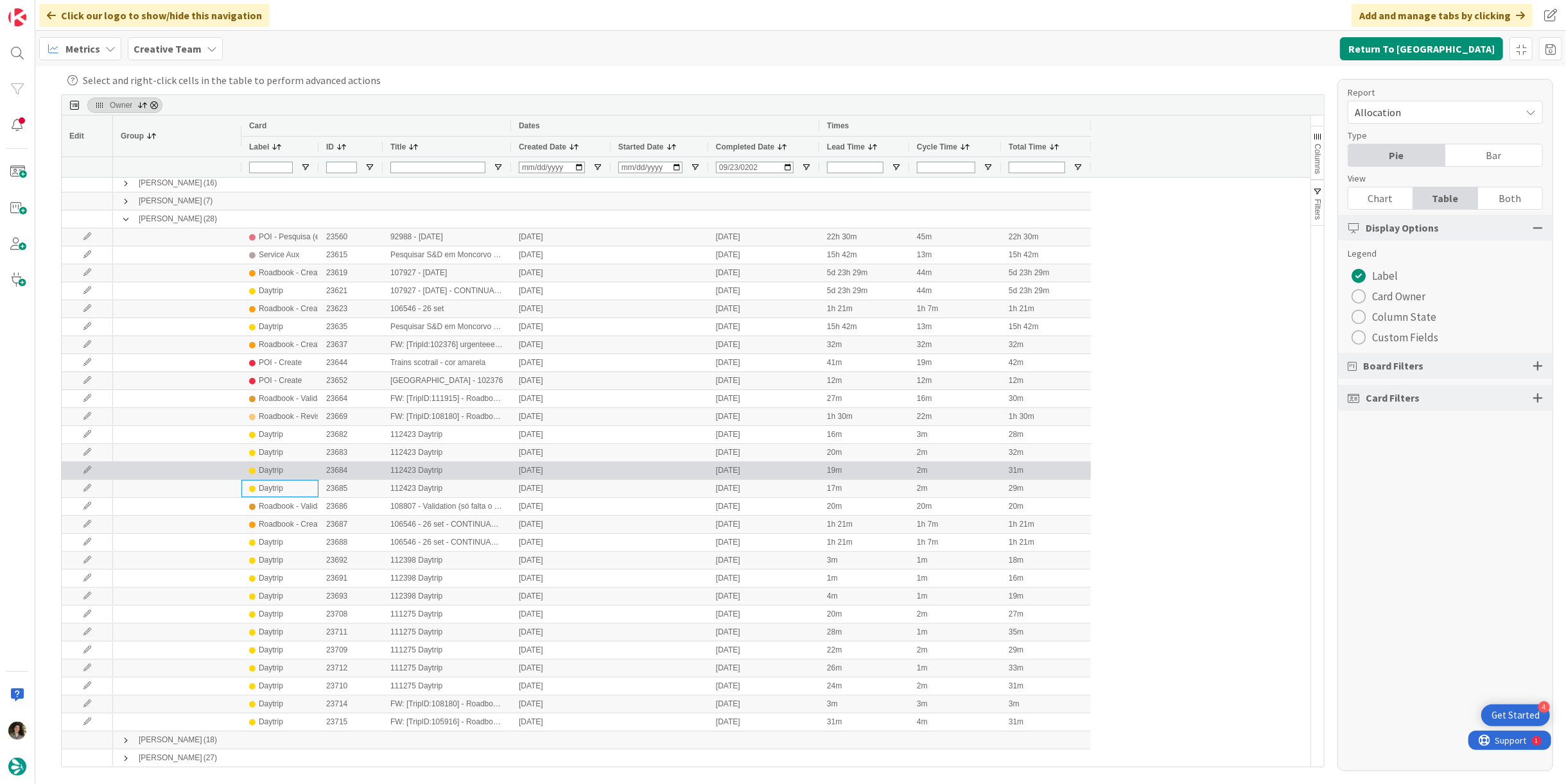
click at [271, 466] on div "Daytrip" at bounding box center [270, 471] width 24 height 16
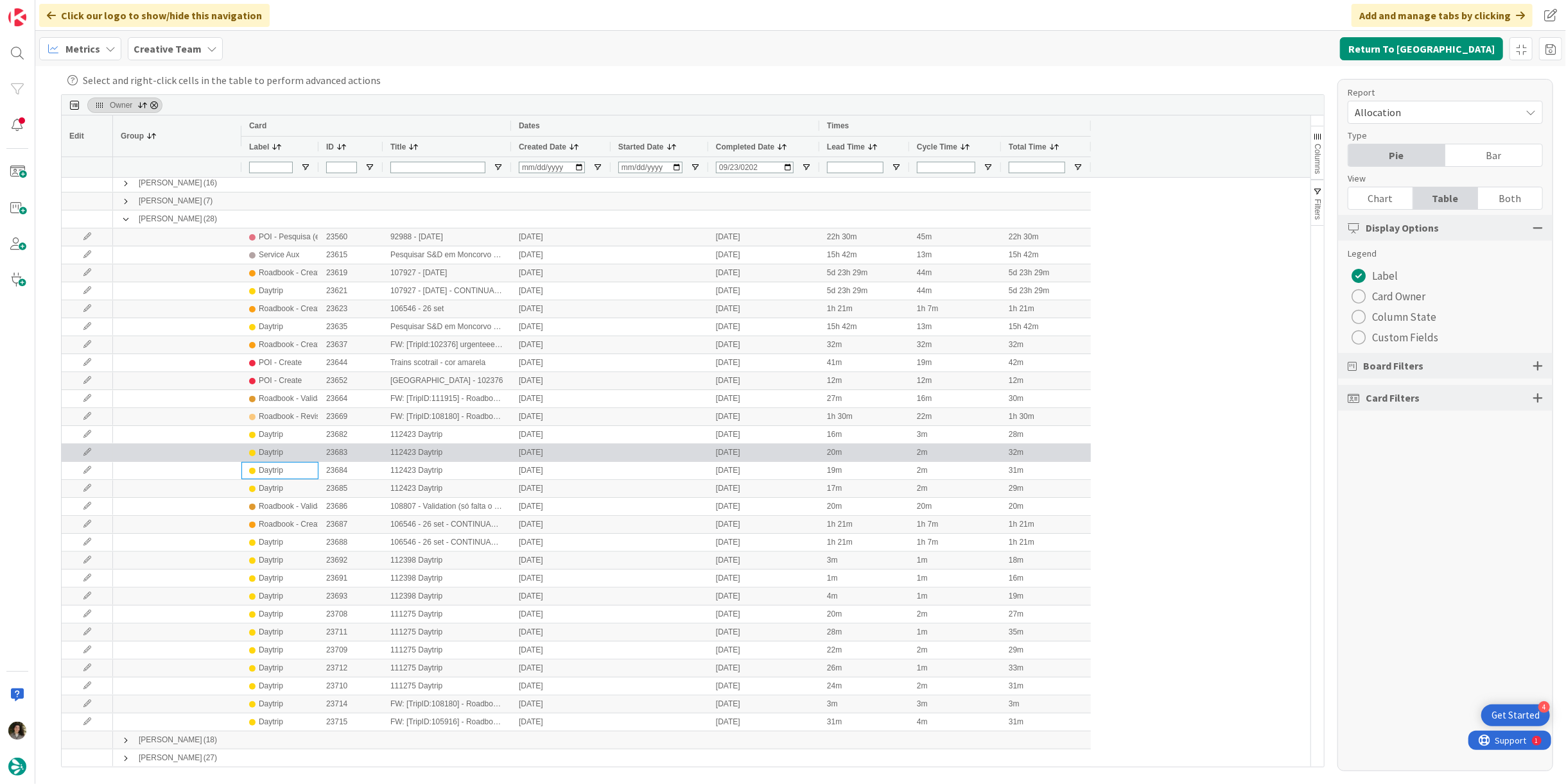
click at [280, 449] on div "Daytrip" at bounding box center [270, 453] width 24 height 16
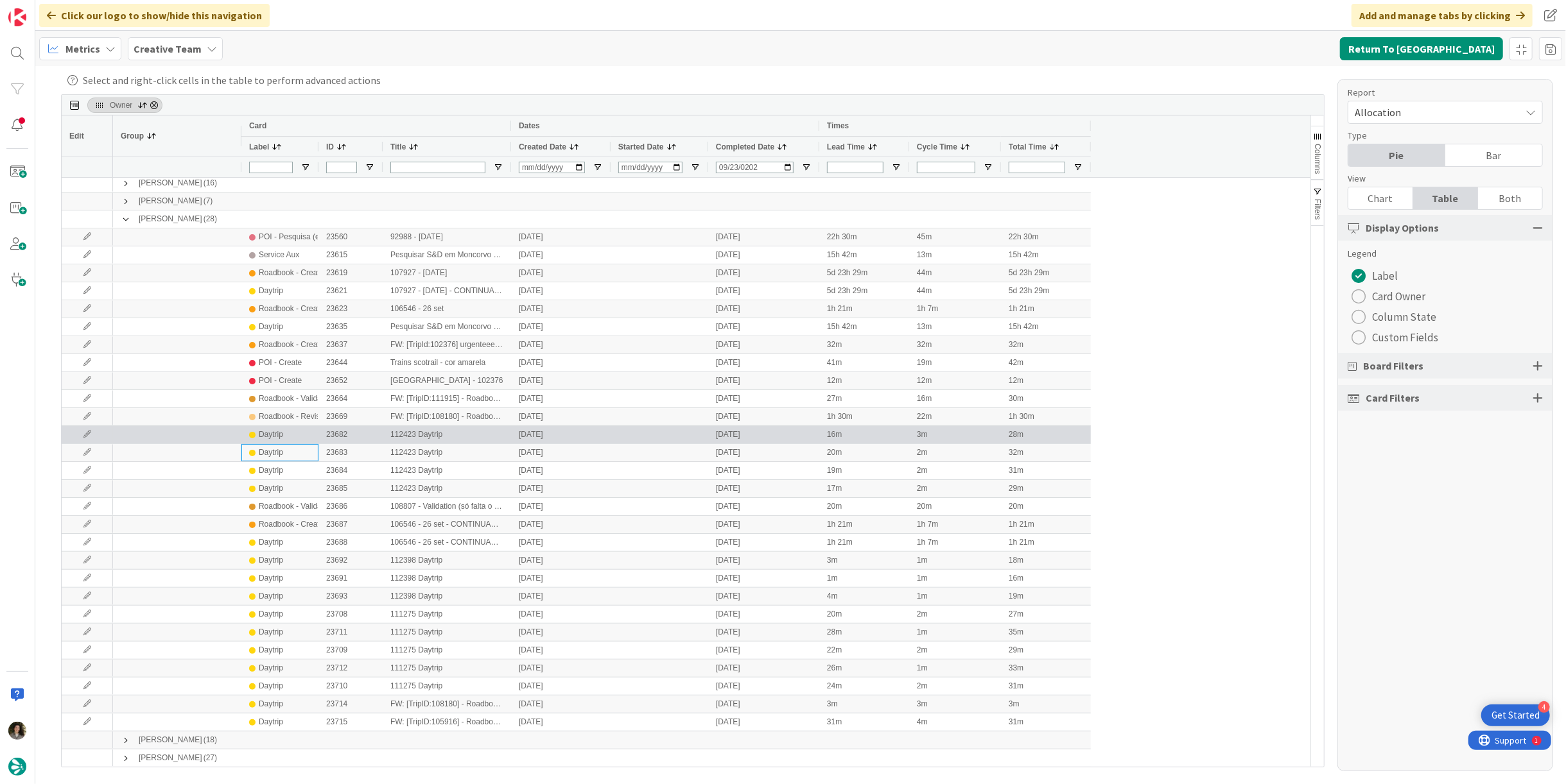
click at [285, 439] on div "Daytrip" at bounding box center [280, 435] width 61 height 16
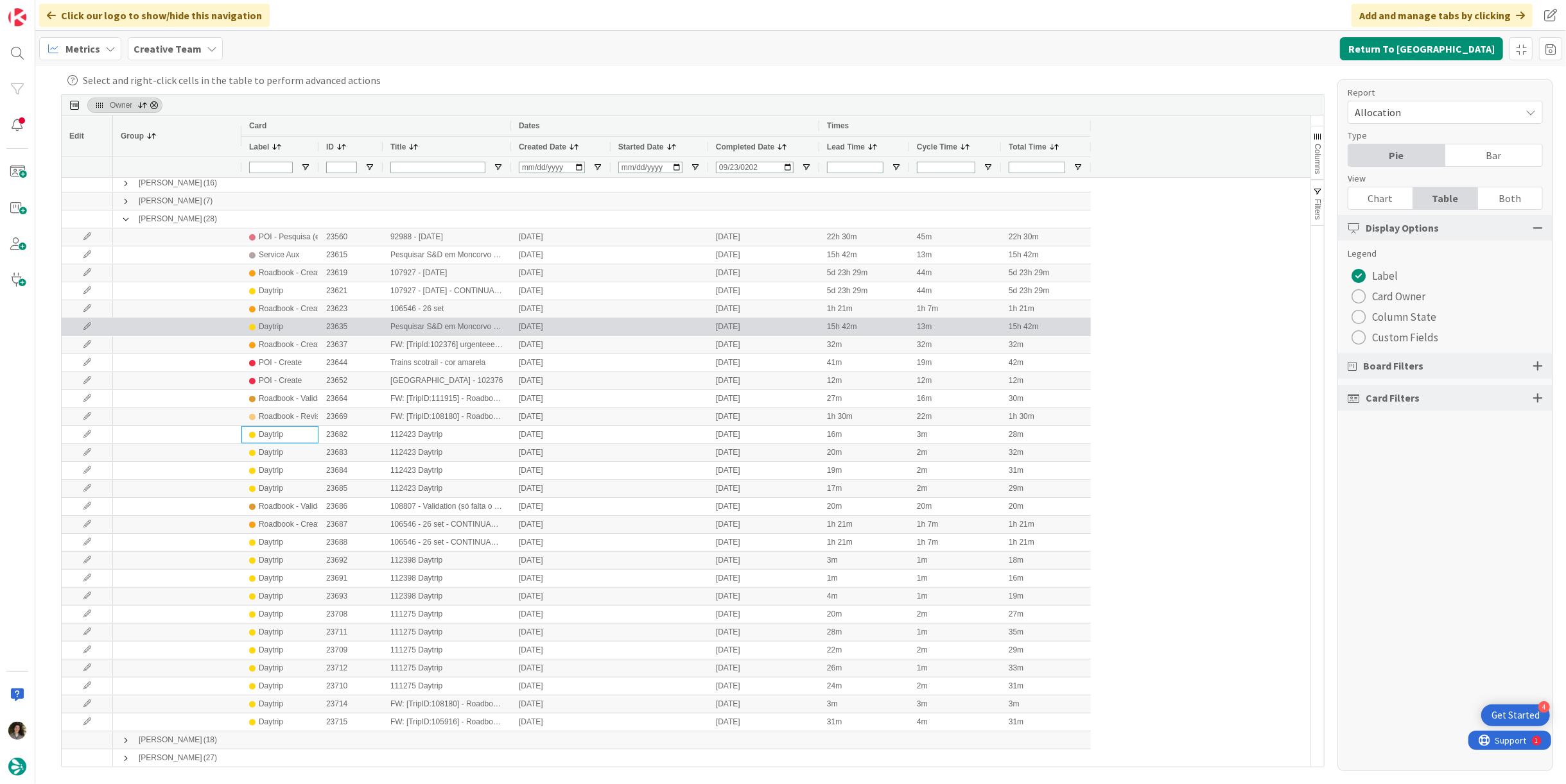
click at [267, 323] on div "Daytrip" at bounding box center [270, 327] width 24 height 16
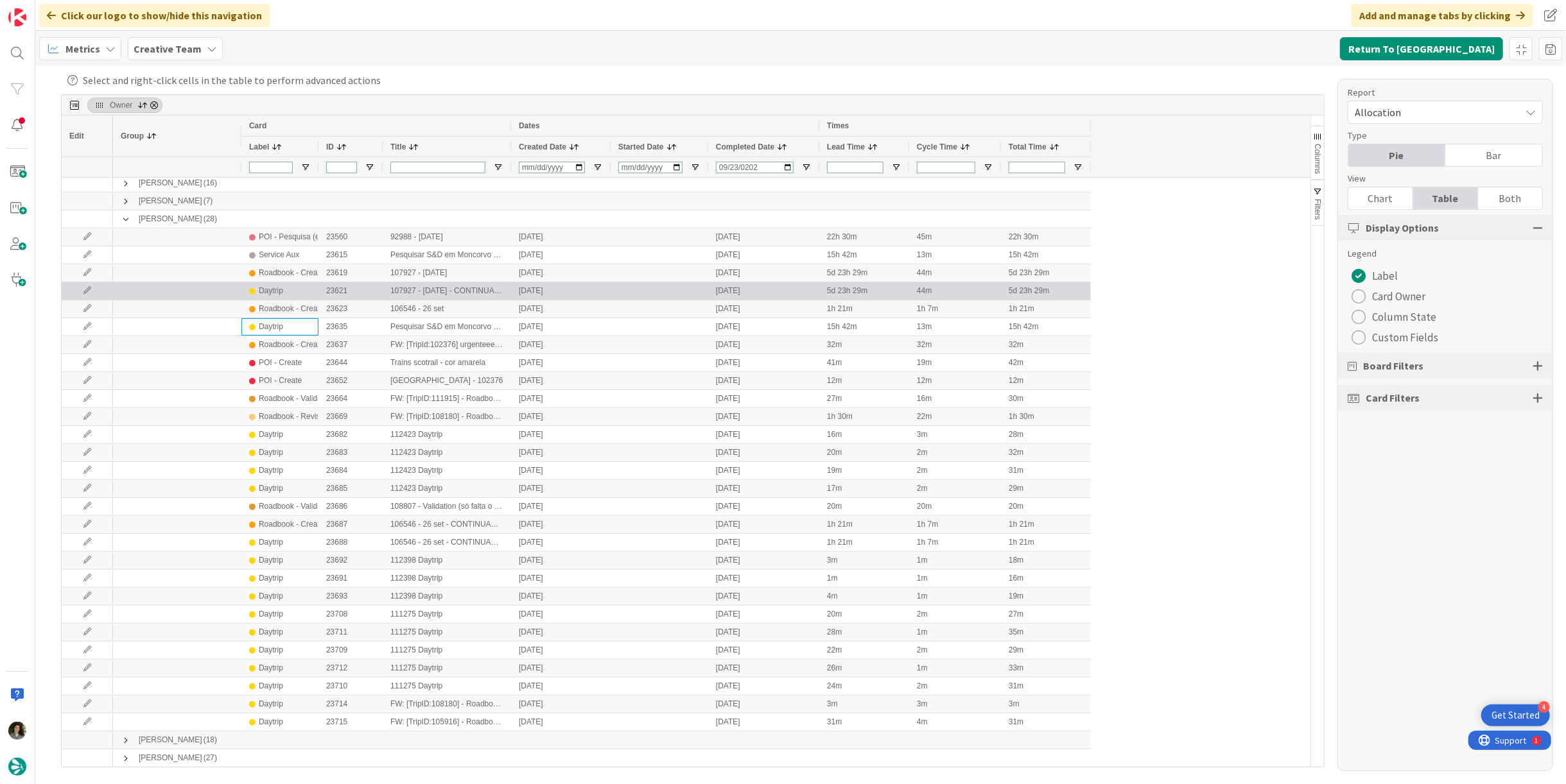
click at [267, 286] on div "Daytrip" at bounding box center [270, 291] width 24 height 16
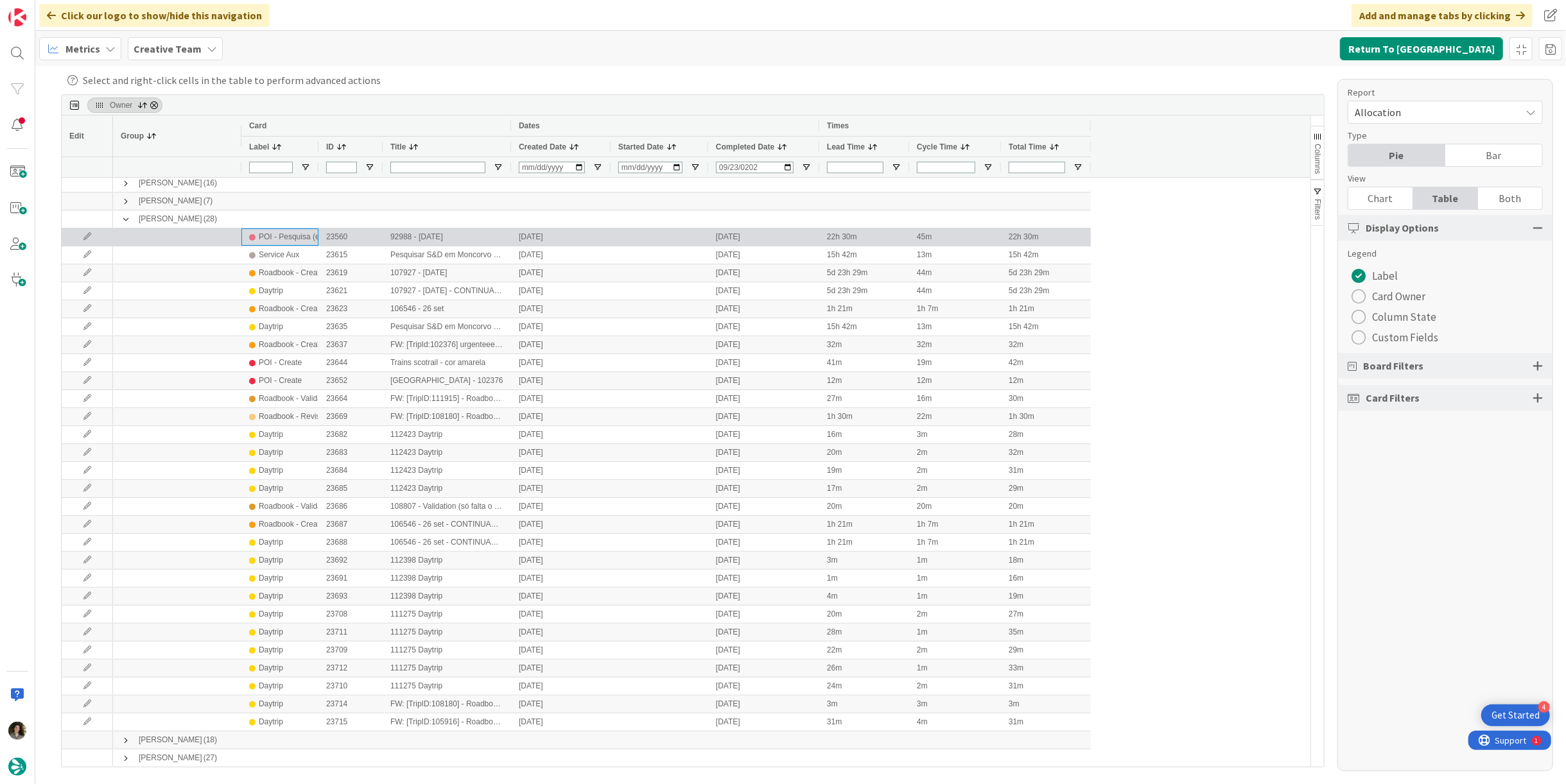
click at [316, 239] on div "POI - Pesquisa (exclui redação)" at bounding box center [312, 238] width 109 height 16
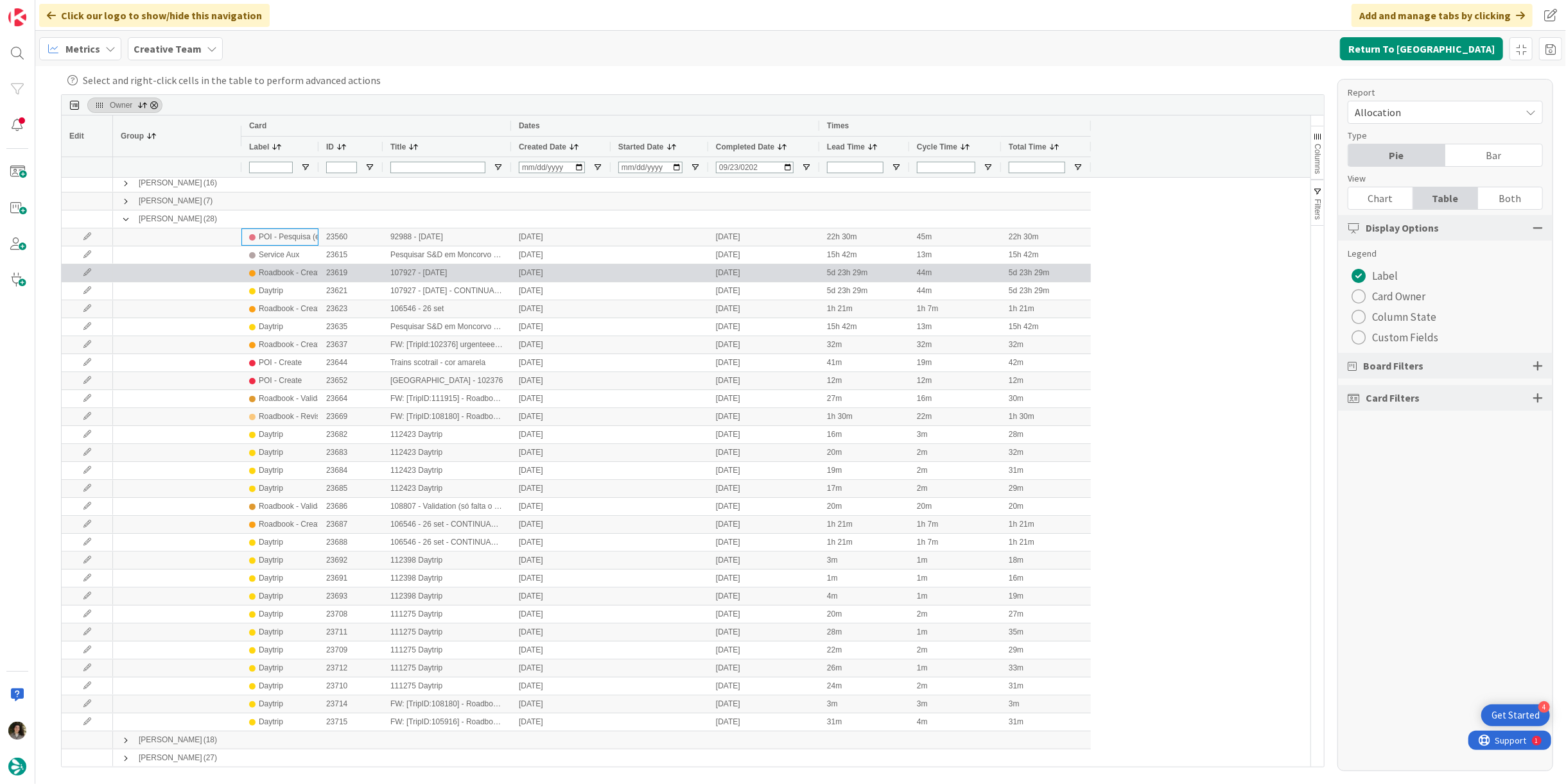
click at [305, 267] on div "Roadbook - Create" at bounding box center [291, 274] width 65 height 16
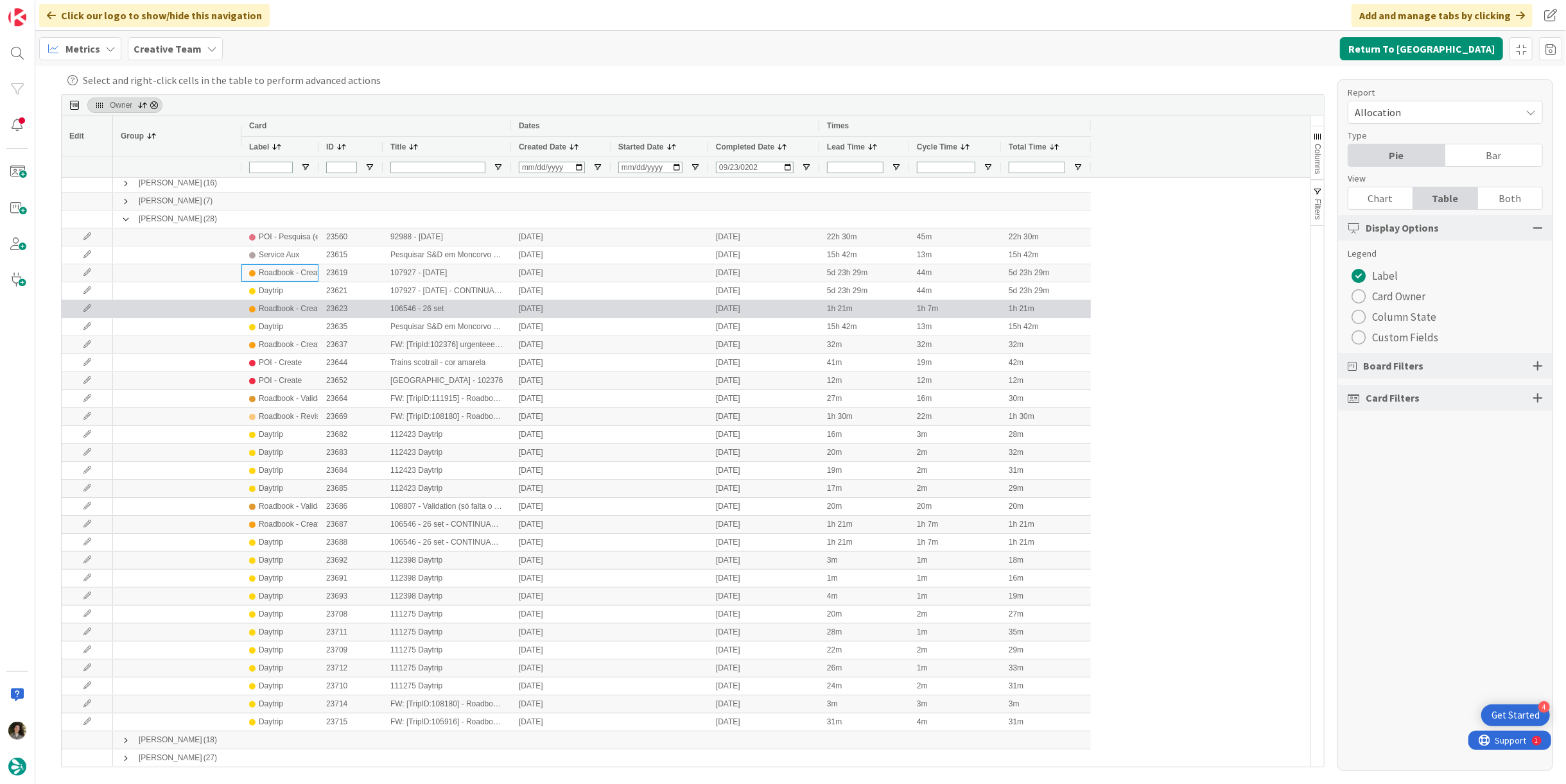
click at [304, 305] on div "Roadbook - Create" at bounding box center [291, 309] width 65 height 16
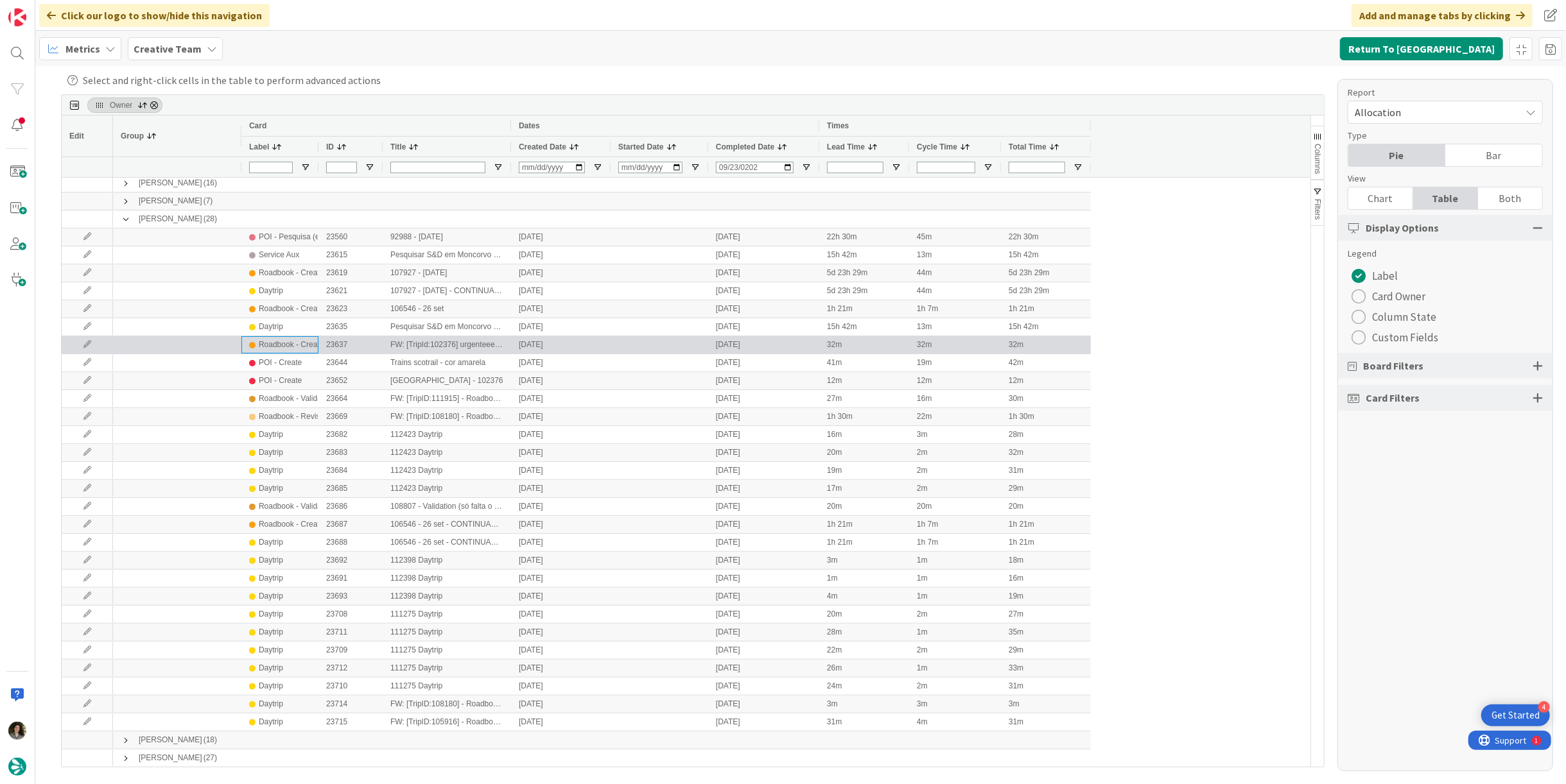
click at [298, 348] on div "Roadbook - Create" at bounding box center [291, 345] width 65 height 16
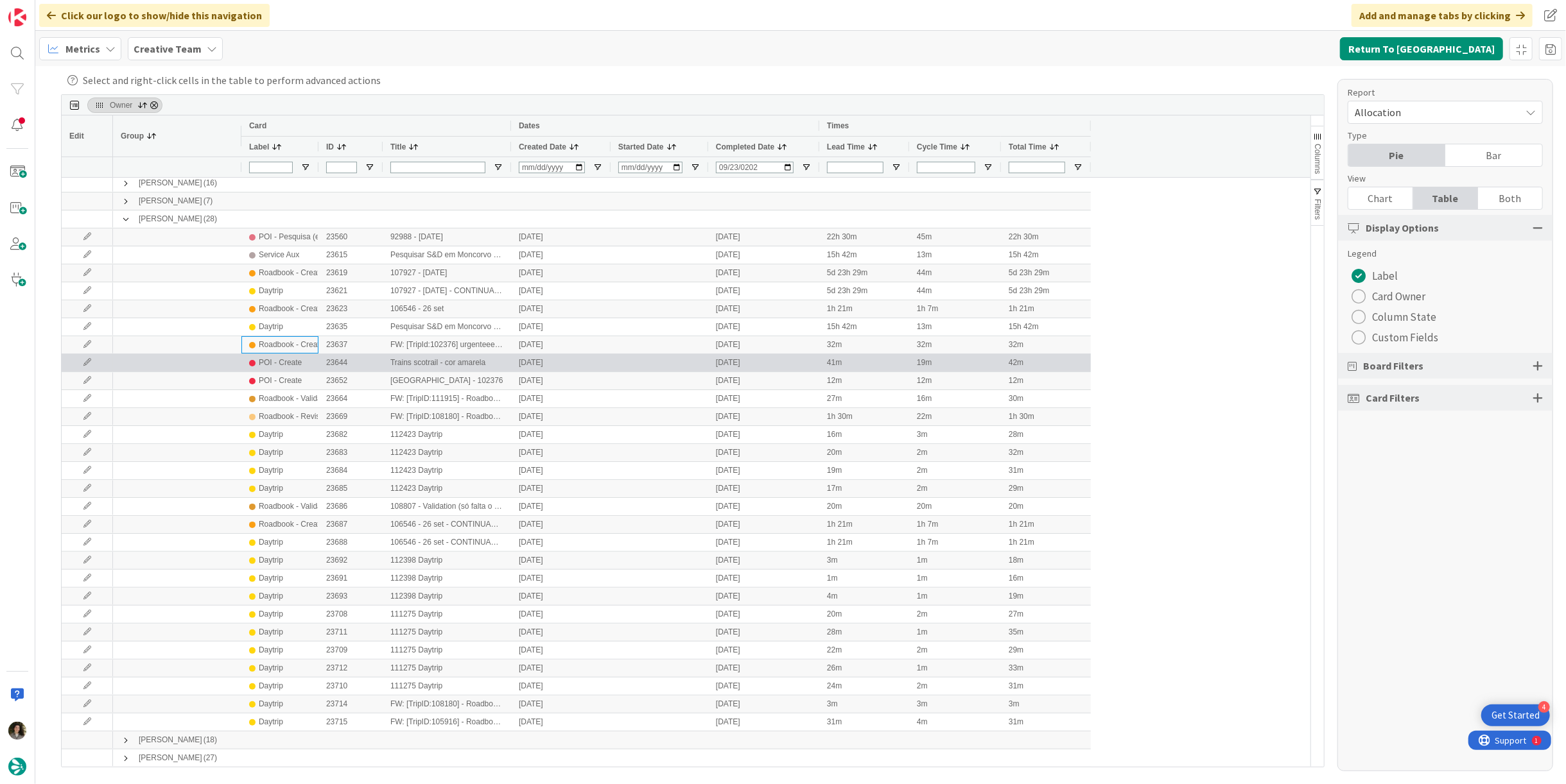
click at [294, 358] on div "POI - Create" at bounding box center [280, 363] width 43 height 16
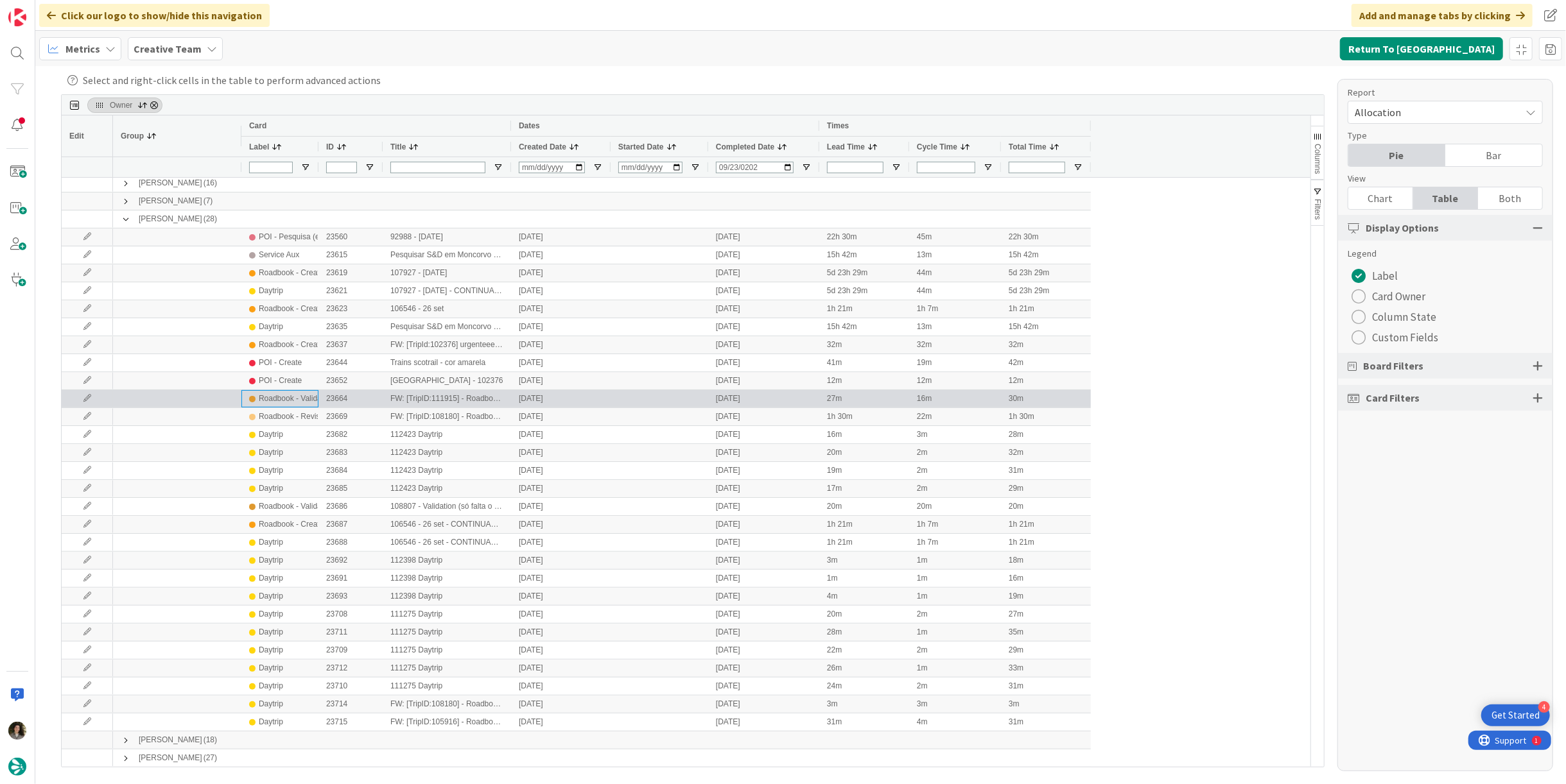
click at [295, 406] on div "Roadbook - Validation" at bounding box center [295, 399] width 75 height 16
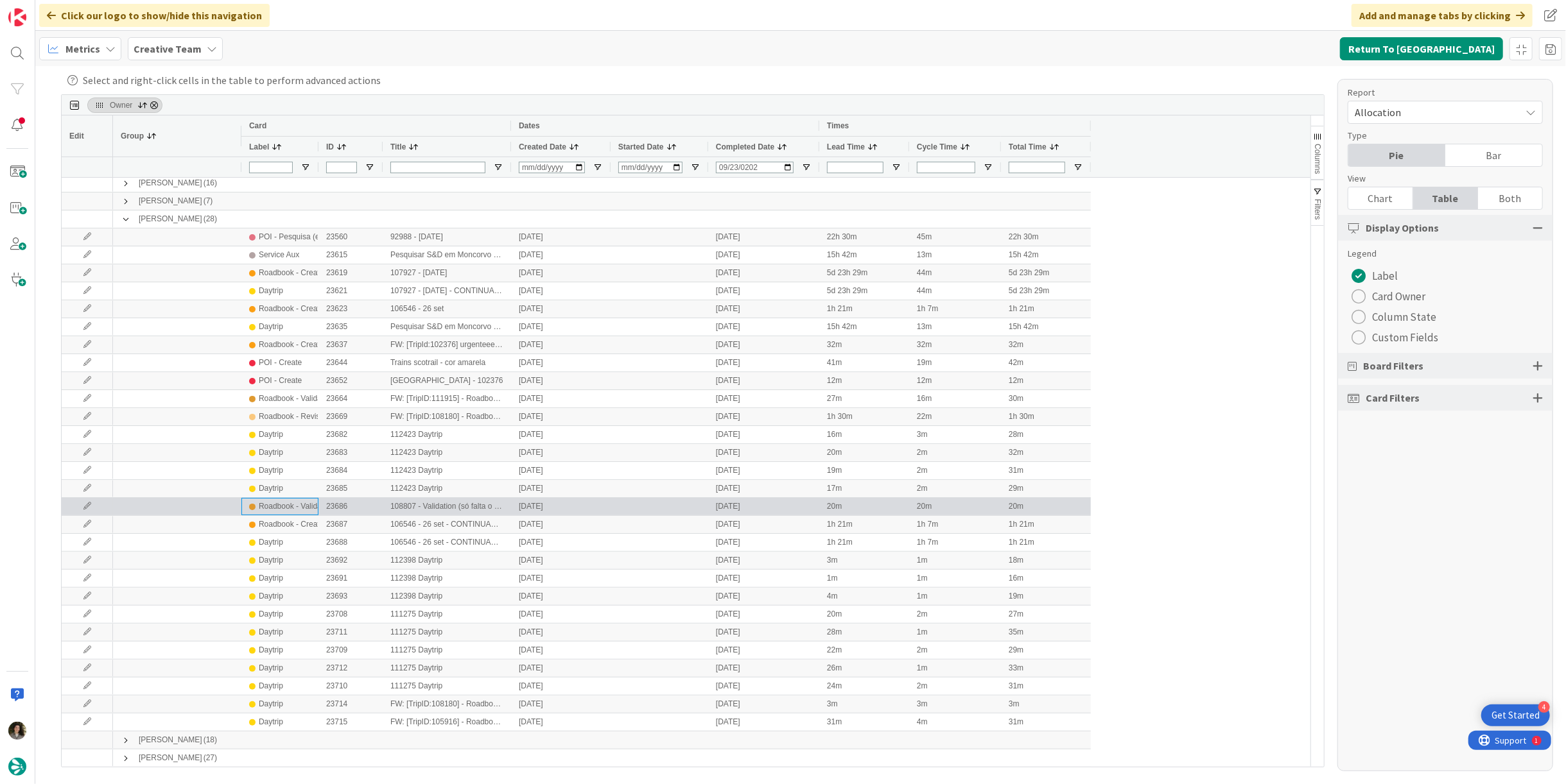
click at [287, 505] on div "Roadbook - Validation" at bounding box center [295, 507] width 75 height 16
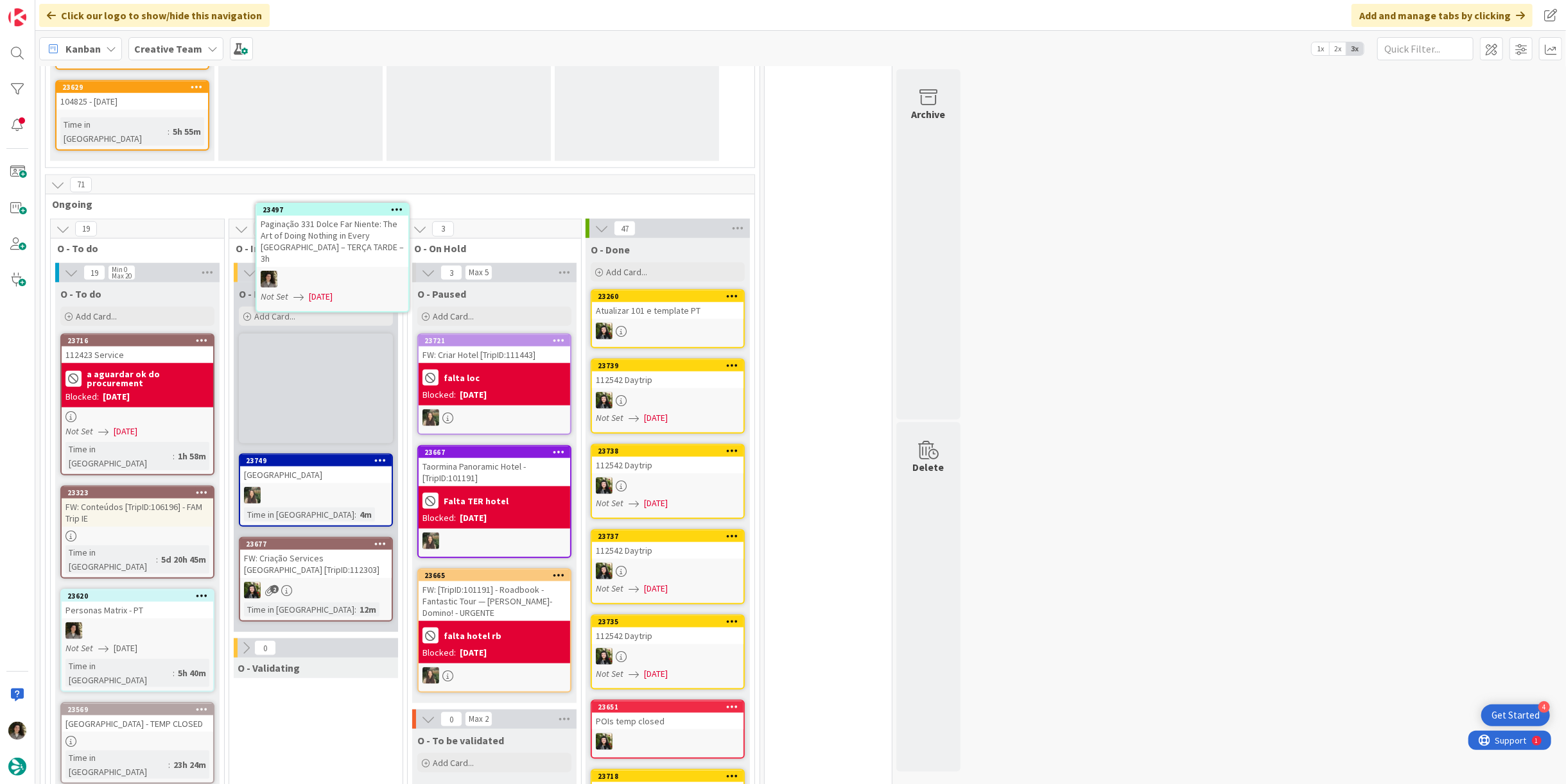
scroll to position [993, 0]
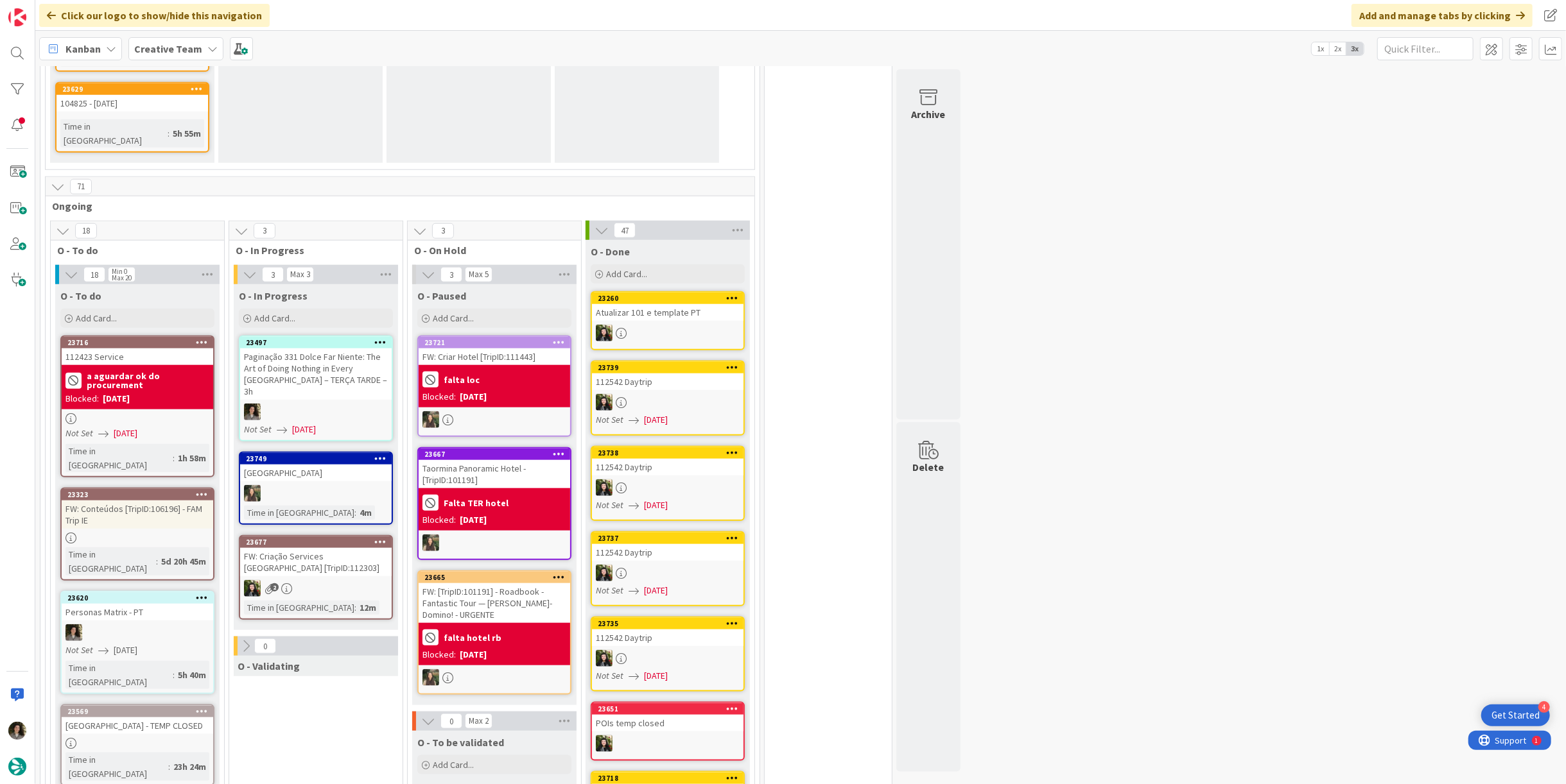
click at [326, 348] on div "Paginação 331 Dolce Far Niente: The Art of Doing Nothing in Every [GEOGRAPHIC_D…" at bounding box center [316, 374] width 151 height 51
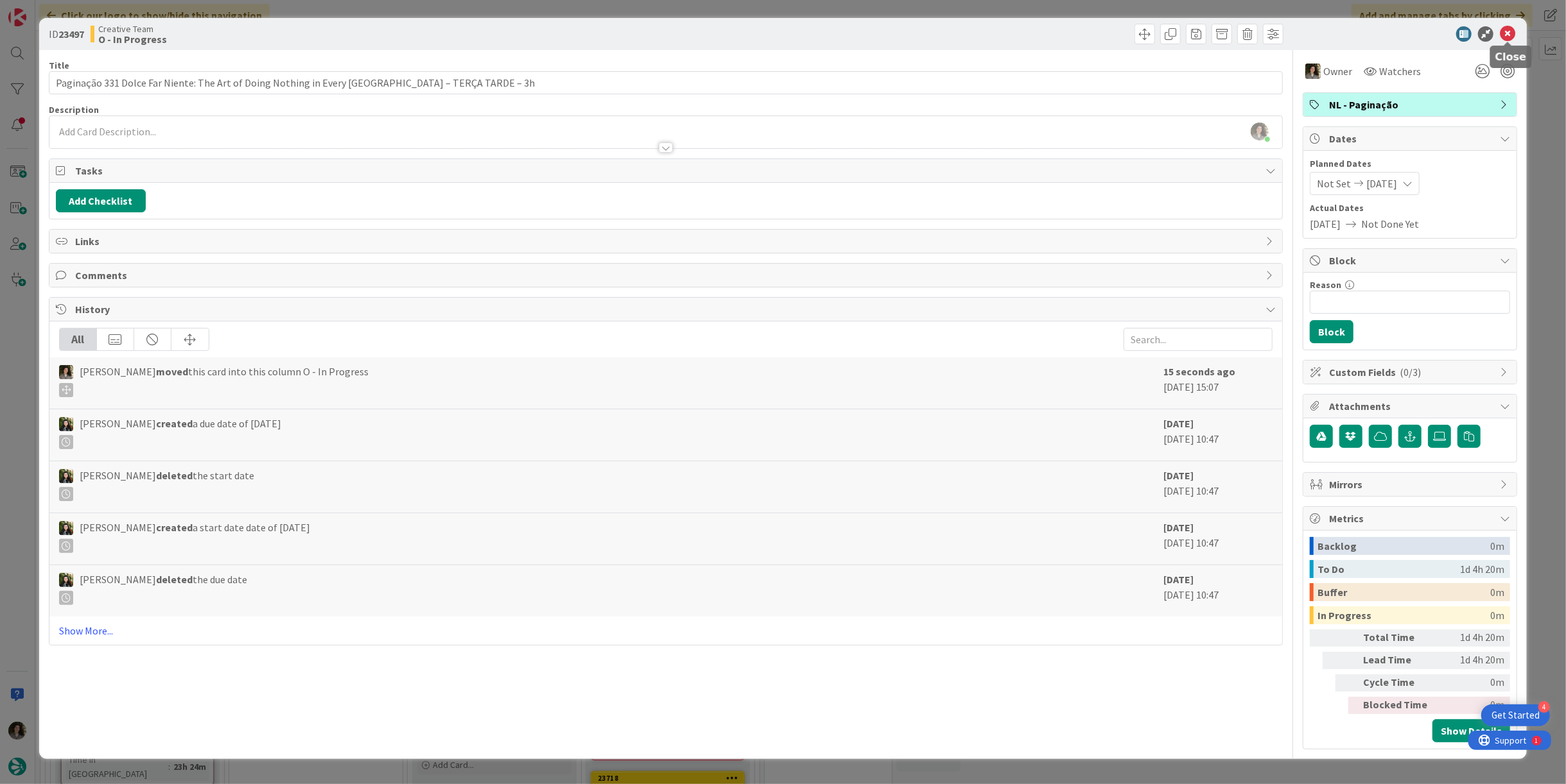
click at [1503, 36] on icon at bounding box center [1507, 33] width 15 height 15
